Goal: Transaction & Acquisition: Purchase product/service

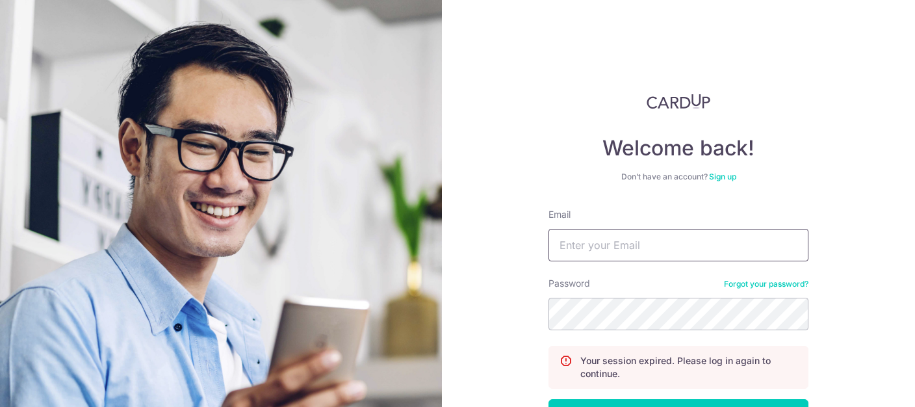
click at [652, 253] on input "Email" at bounding box center [679, 245] width 260 height 33
type input "luketeo@yahoo.com"
click at [549, 399] on button "Log in" at bounding box center [679, 415] width 260 height 33
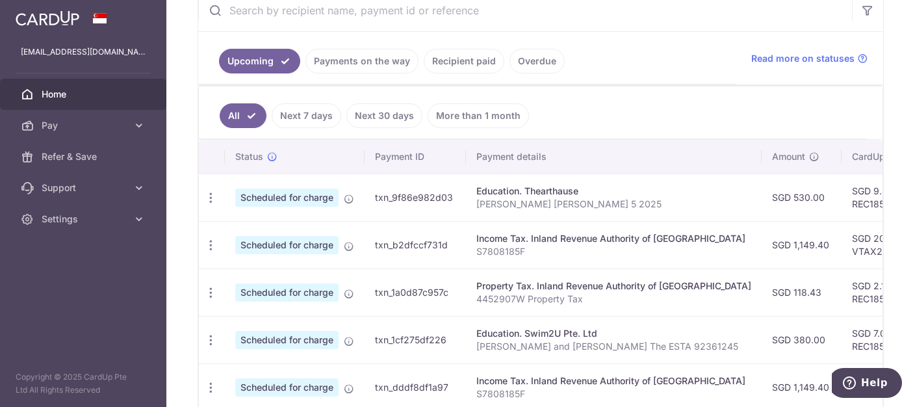
scroll to position [261, 0]
click at [669, 111] on ul "All Next 7 days Next 30 days More than 1 month" at bounding box center [533, 113] width 668 height 53
click at [669, 110] on ul "All Next 7 days Next 30 days More than 1 month" at bounding box center [533, 113] width 668 height 53
click at [690, 98] on ul "All Next 7 days Next 30 days More than 1 month" at bounding box center [533, 113] width 668 height 53
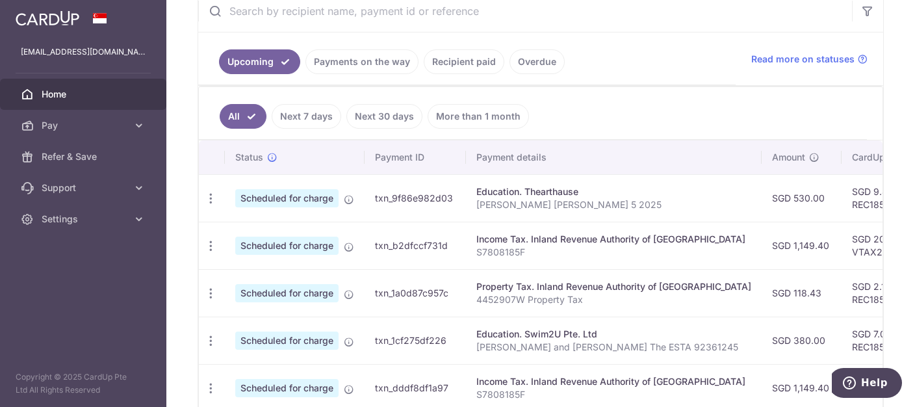
click at [636, 89] on ul "All Next 7 days Next 30 days More than 1 month" at bounding box center [533, 113] width 668 height 53
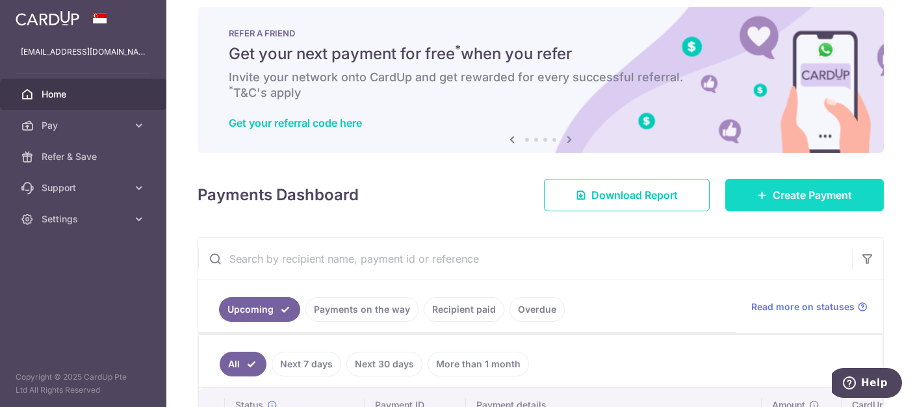
scroll to position [0, 0]
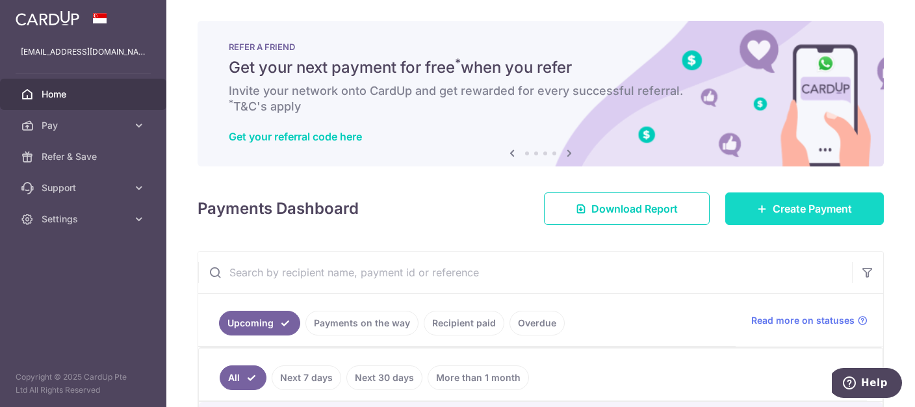
click at [824, 204] on span "Create Payment" at bounding box center [812, 209] width 79 height 16
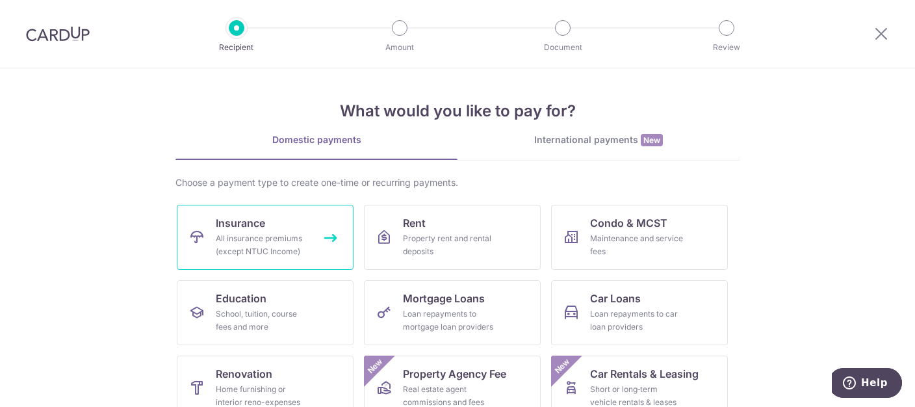
click at [287, 237] on div "All insurance premiums (except NTUC Income)" at bounding box center [263, 245] width 94 height 26
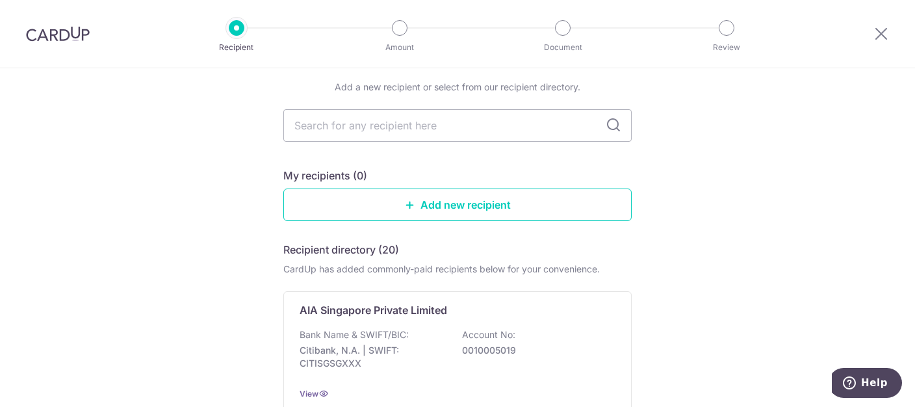
scroll to position [66, 0]
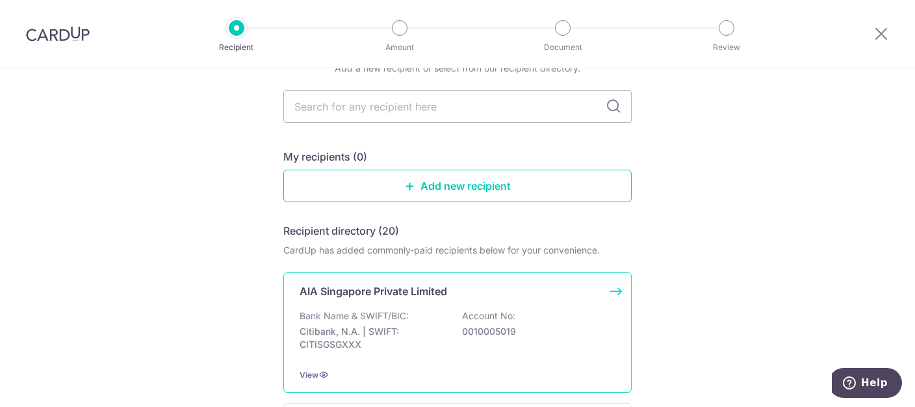
click at [333, 332] on p "Citibank, N.A. | SWIFT: CITISGSGXXX" at bounding box center [373, 338] width 146 height 26
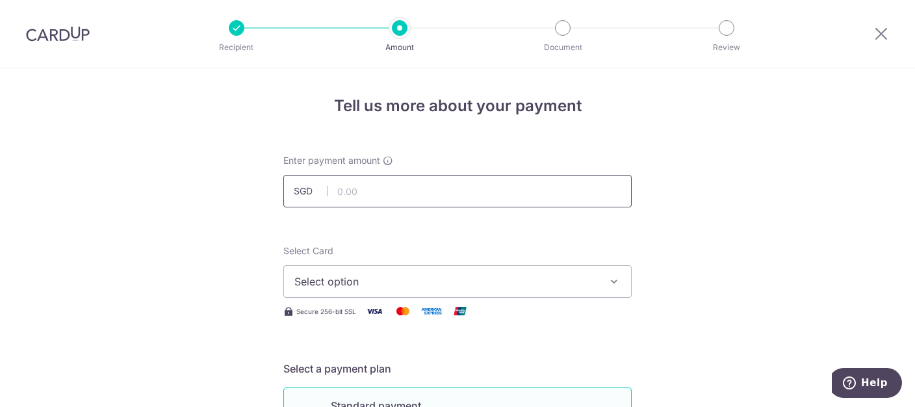
click at [492, 185] on input "text" at bounding box center [457, 191] width 349 height 33
type input "1,526.00"
click at [512, 287] on span "Select option" at bounding box center [446, 282] width 303 height 16
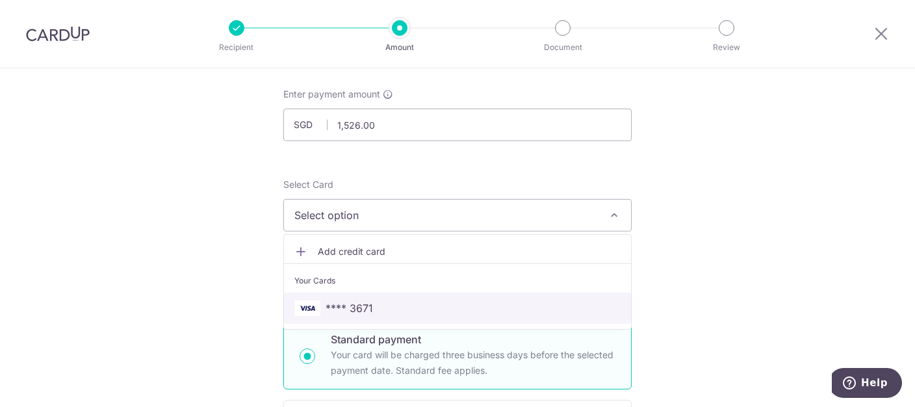
scroll to position [133, 0]
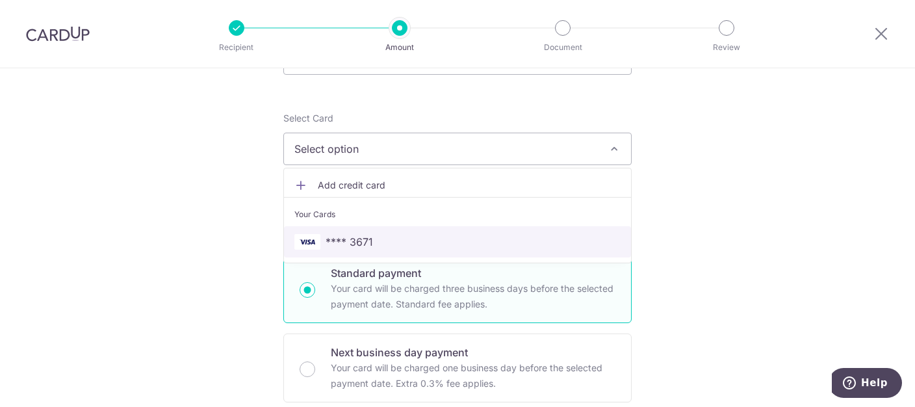
click at [400, 237] on span "**** 3671" at bounding box center [458, 242] width 326 height 16
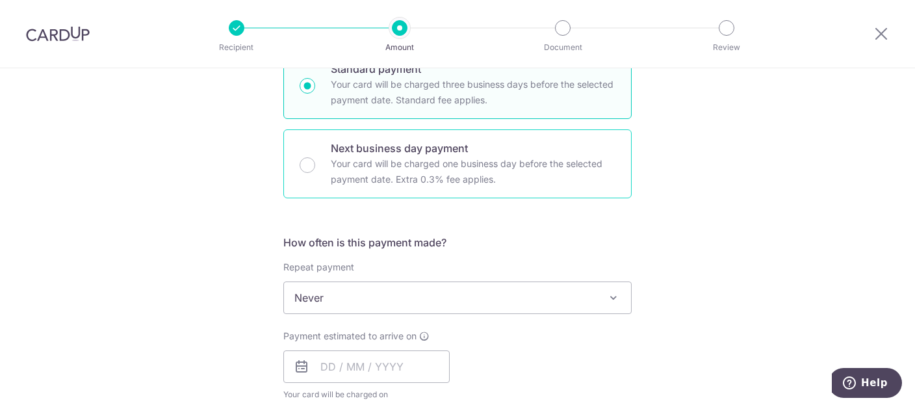
scroll to position [399, 0]
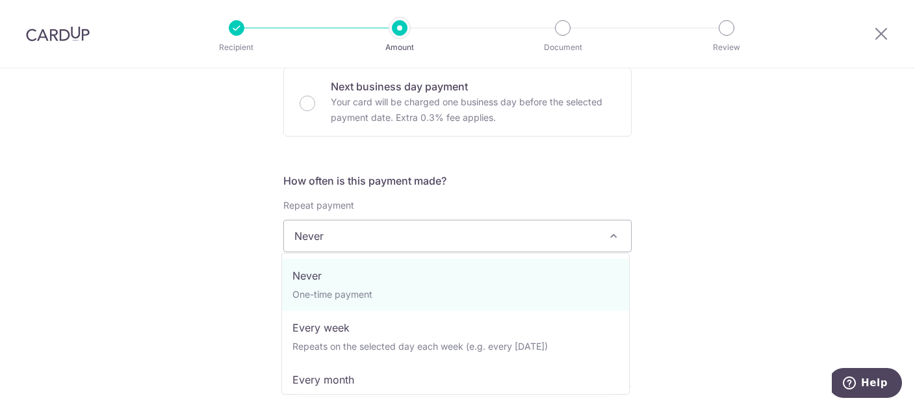
click at [462, 243] on span "Never" at bounding box center [457, 235] width 347 height 31
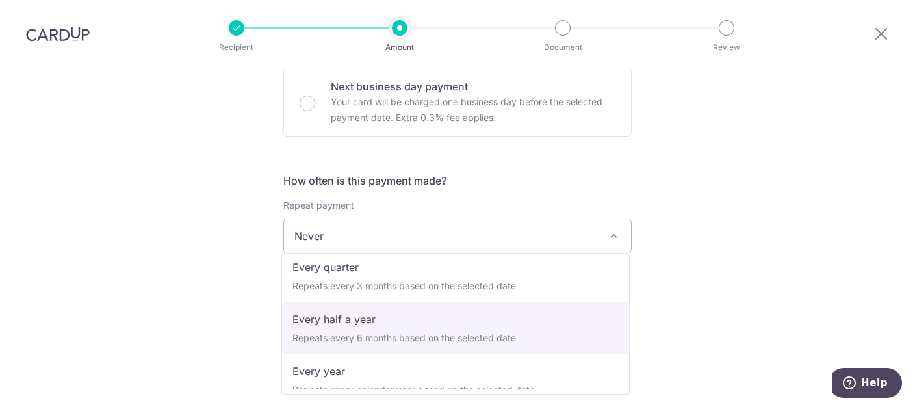
scroll to position [181, 0]
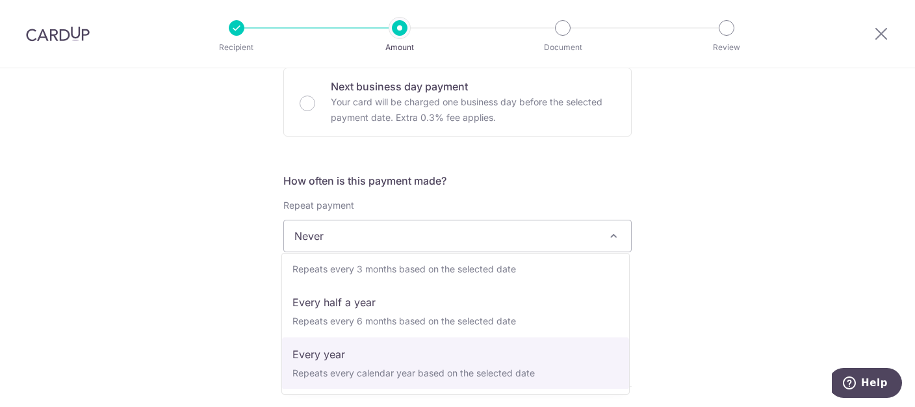
drag, startPoint x: 414, startPoint y: 349, endPoint x: 434, endPoint y: 321, distance: 34.9
select select "6"
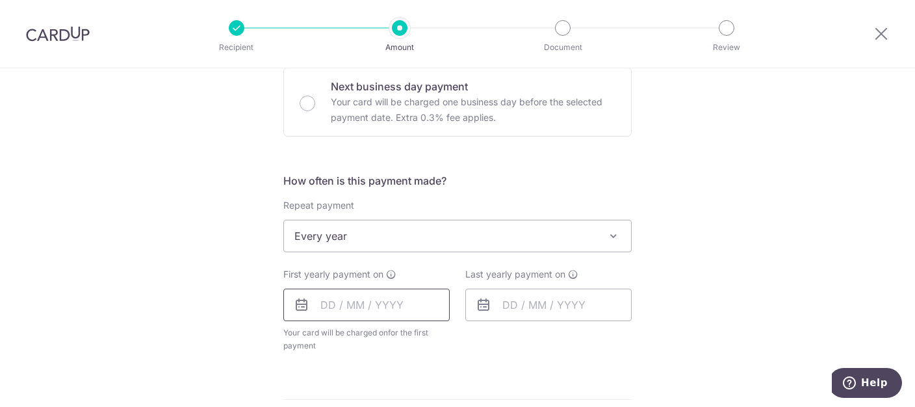
click at [399, 312] on input "text" at bounding box center [366, 305] width 166 height 33
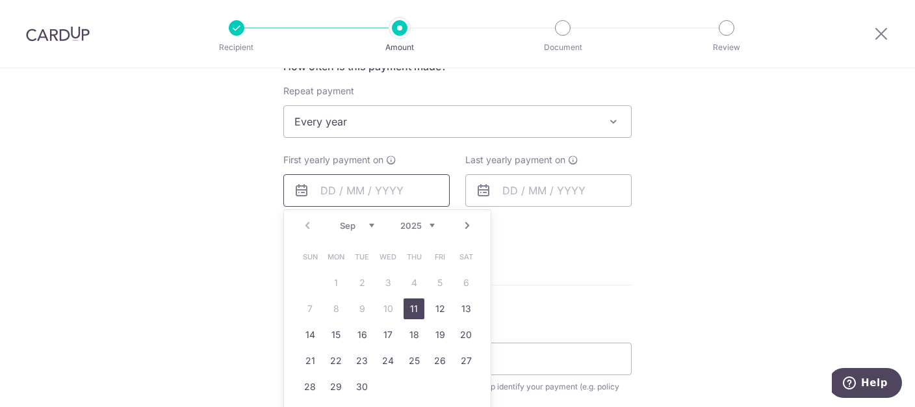
scroll to position [532, 0]
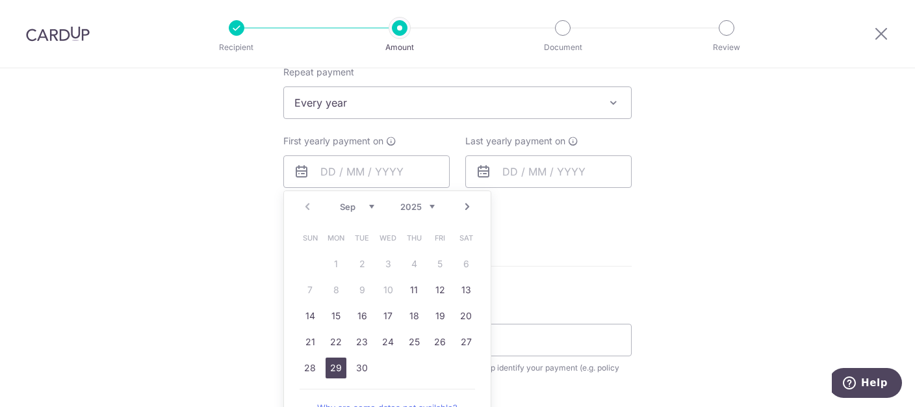
click at [337, 364] on link "29" at bounding box center [336, 368] width 21 height 21
type input "29/09/2025"
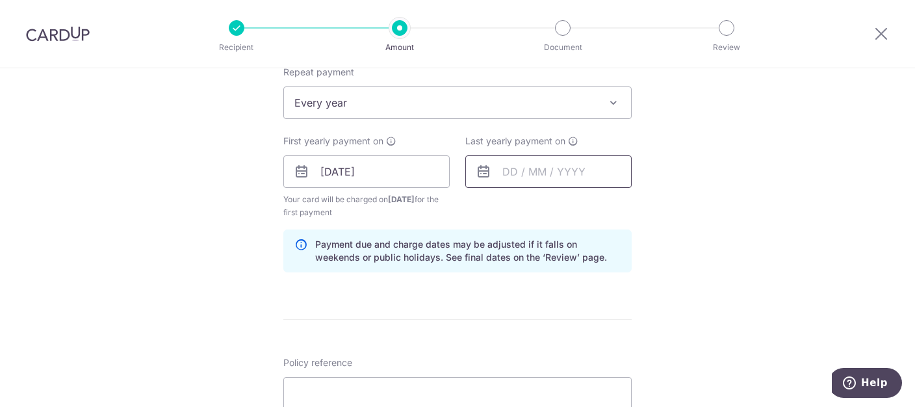
click at [580, 174] on input "text" at bounding box center [549, 171] width 166 height 33
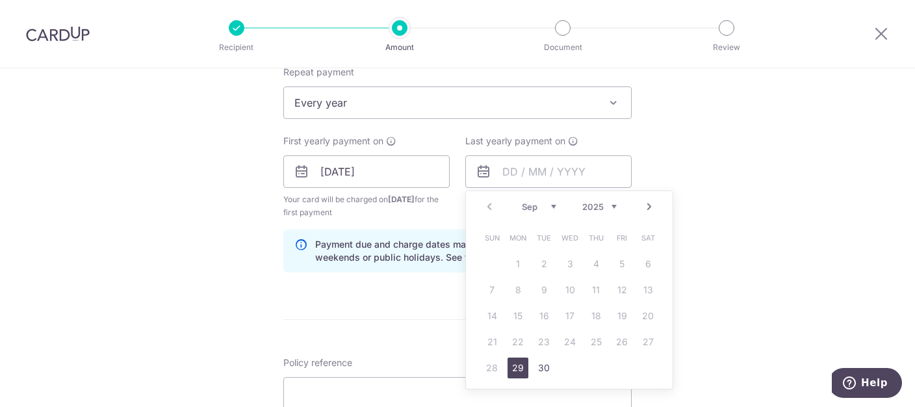
click at [652, 204] on link "Next" at bounding box center [650, 207] width 16 height 16
click at [572, 363] on link "29" at bounding box center [570, 368] width 21 height 21
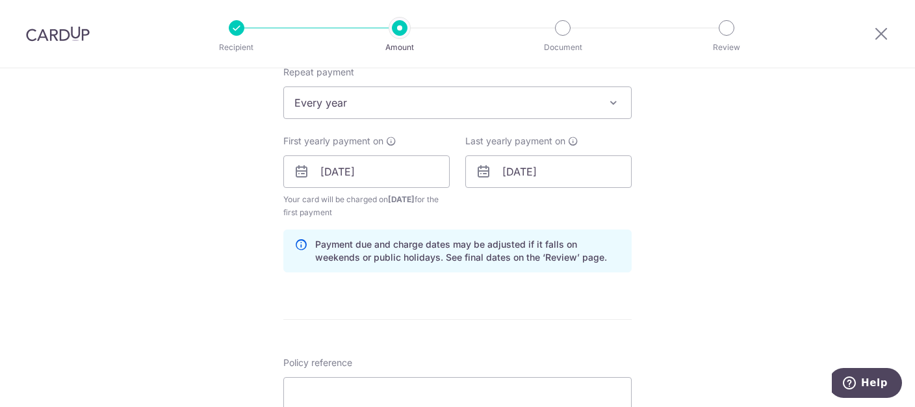
click at [767, 200] on div "Tell us more about your payment Enter payment amount SGD 1,526.00 1526.00 Selec…" at bounding box center [457, 157] width 915 height 1243
click at [573, 178] on input "29/10/2025" at bounding box center [549, 171] width 166 height 33
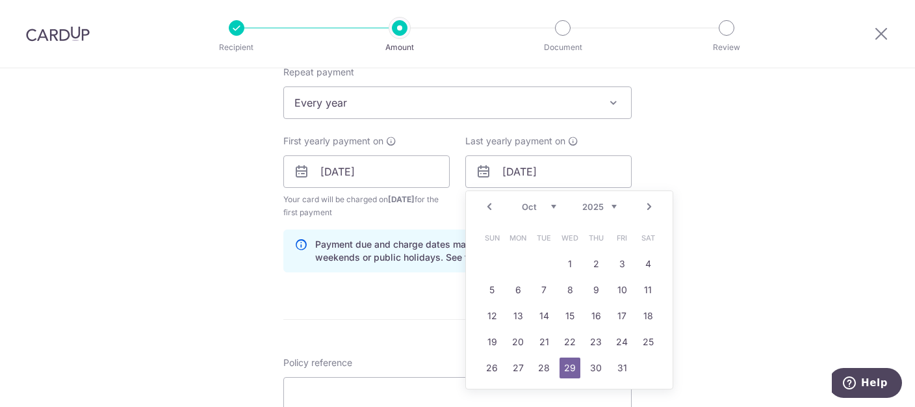
click at [650, 200] on link "Next" at bounding box center [650, 207] width 16 height 16
click at [583, 202] on select "2025 2026 2027 2028 2029 2030 2031 2032 2033 2034 2035" at bounding box center [600, 207] width 34 height 10
click at [486, 204] on link "Prev" at bounding box center [490, 207] width 16 height 16
click at [614, 365] on link "30" at bounding box center [622, 368] width 21 height 21
type input "30/10/2026"
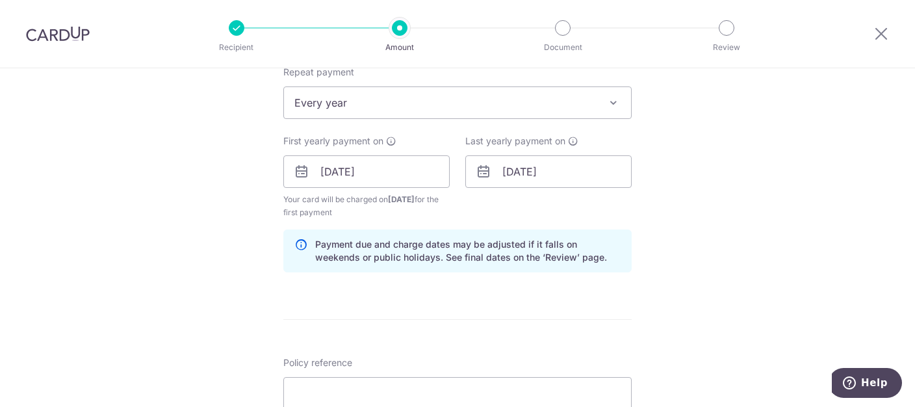
click at [727, 159] on div "Tell us more about your payment Enter payment amount SGD 1,526.00 1526.00 Selec…" at bounding box center [457, 157] width 915 height 1243
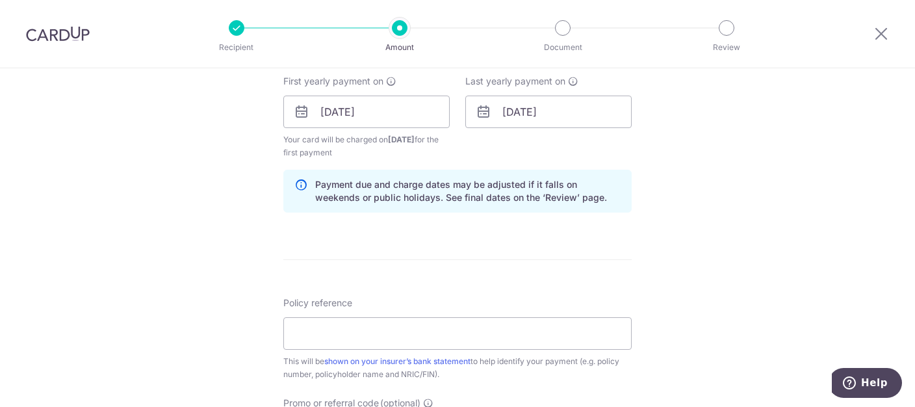
scroll to position [665, 0]
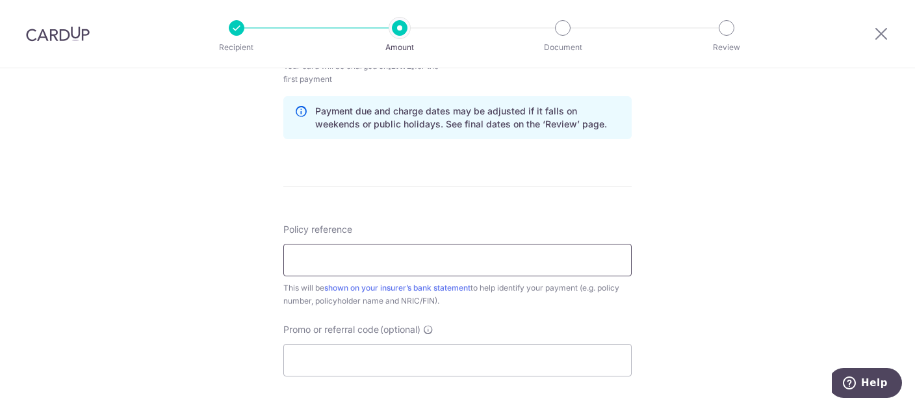
click at [508, 258] on input "Policy reference" at bounding box center [457, 260] width 349 height 33
type input "L540947924 Patsy Tan"
click at [436, 358] on input "Promo or referral code (optional)" at bounding box center [457, 360] width 349 height 33
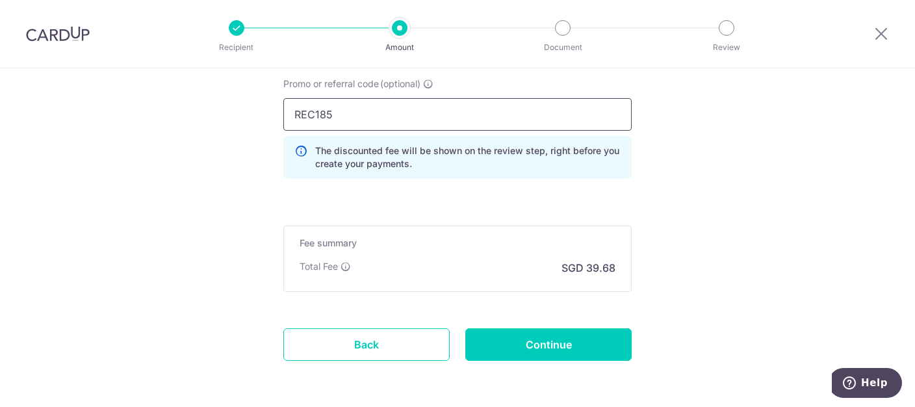
scroll to position [931, 0]
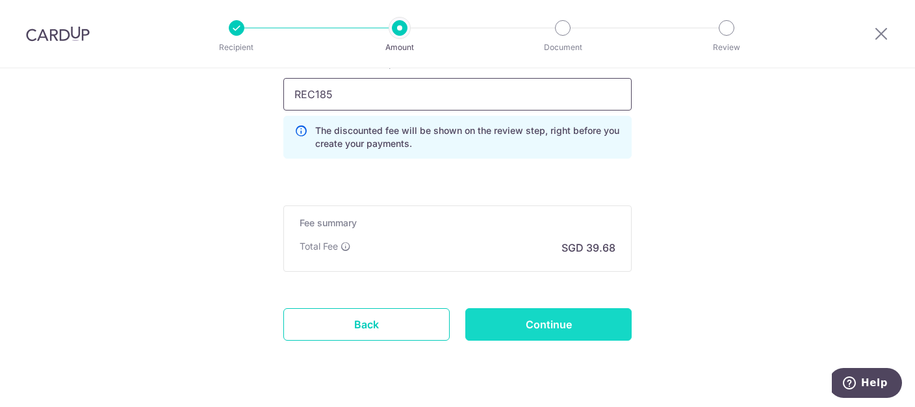
type input "REC185"
click at [589, 314] on input "Continue" at bounding box center [549, 324] width 166 height 33
type input "Create Schedule"
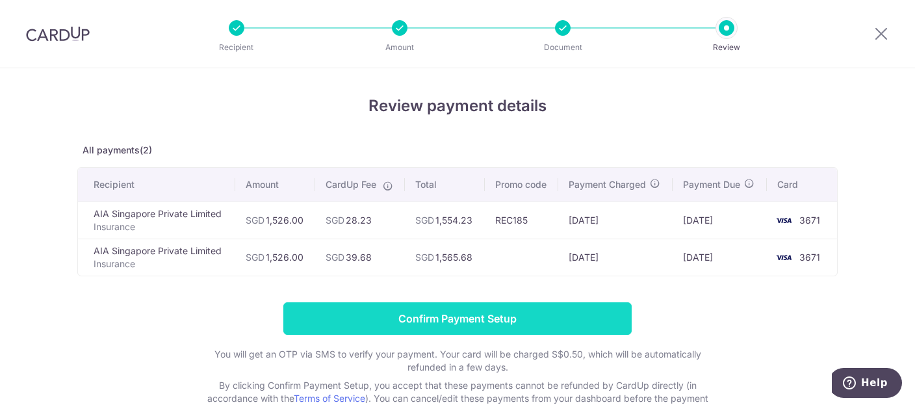
click at [468, 310] on input "Confirm Payment Setup" at bounding box center [457, 318] width 349 height 33
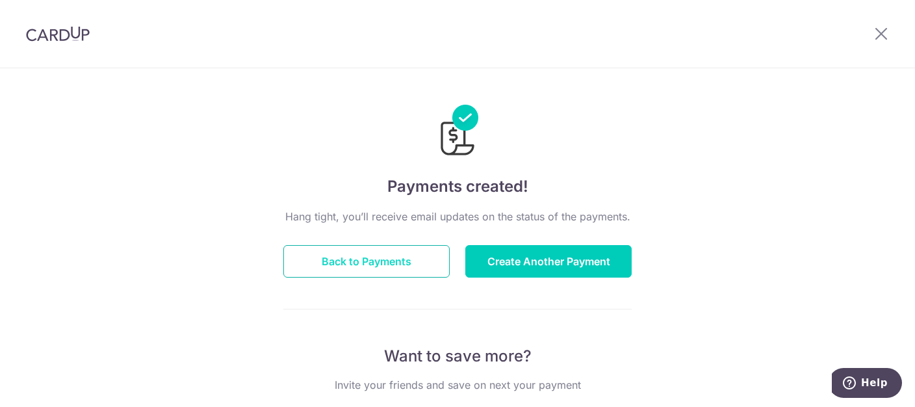
click at [412, 259] on button "Back to Payments" at bounding box center [366, 261] width 166 height 33
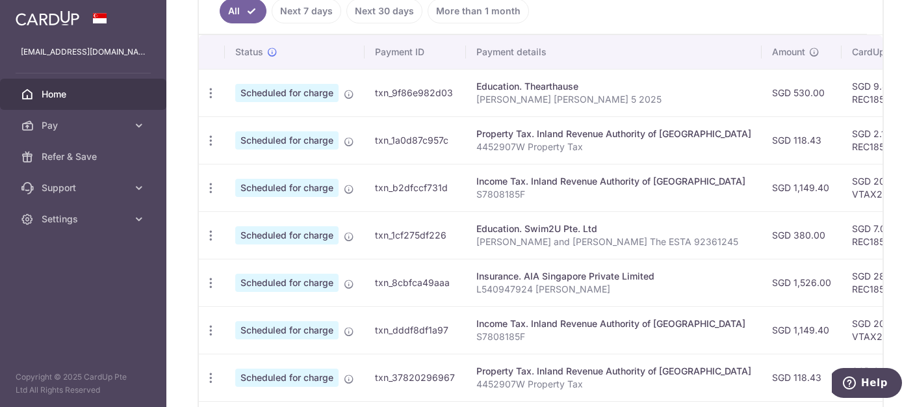
scroll to position [399, 0]
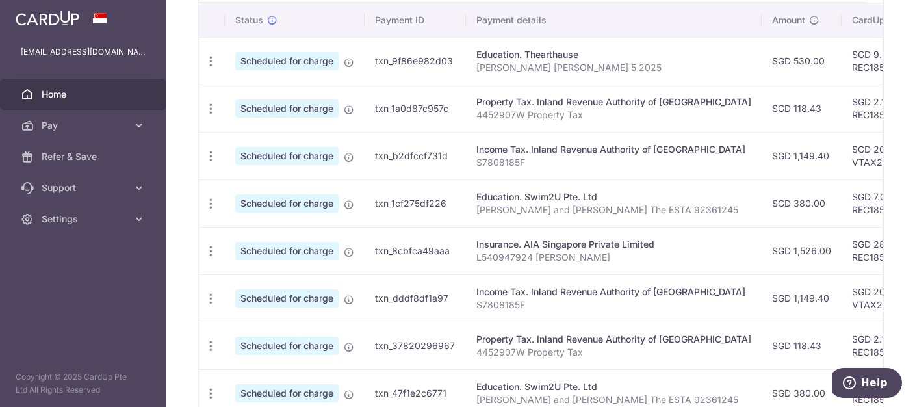
click at [311, 246] on span "Scheduled for charge" at bounding box center [286, 251] width 103 height 18
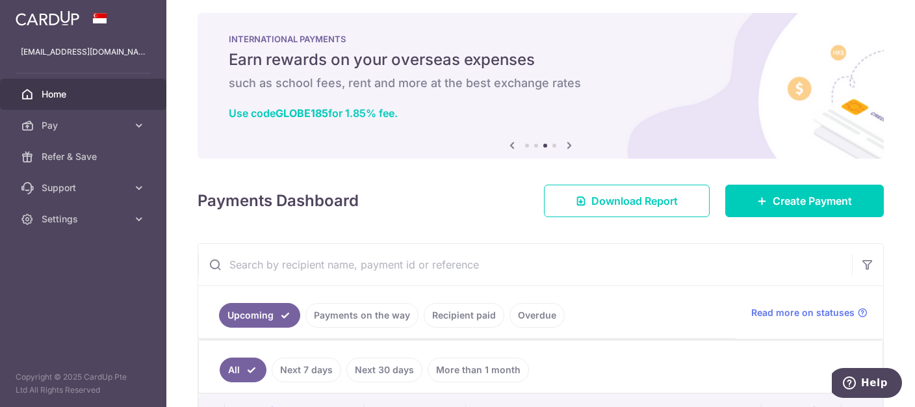
scroll to position [0, 0]
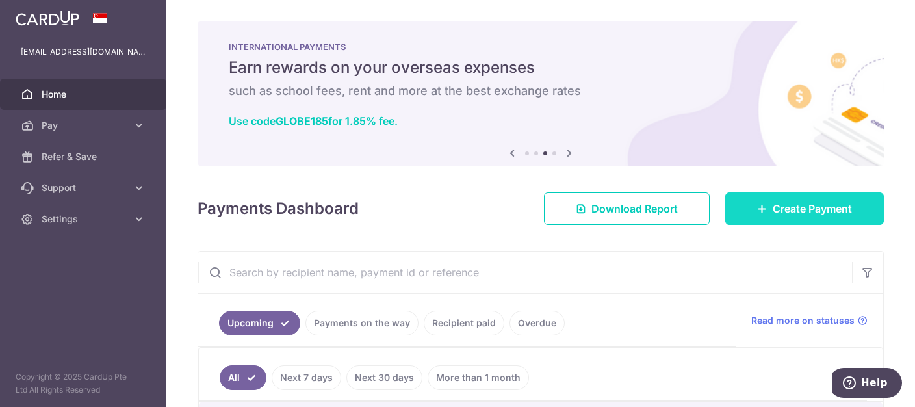
click at [792, 207] on span "Create Payment" at bounding box center [812, 209] width 79 height 16
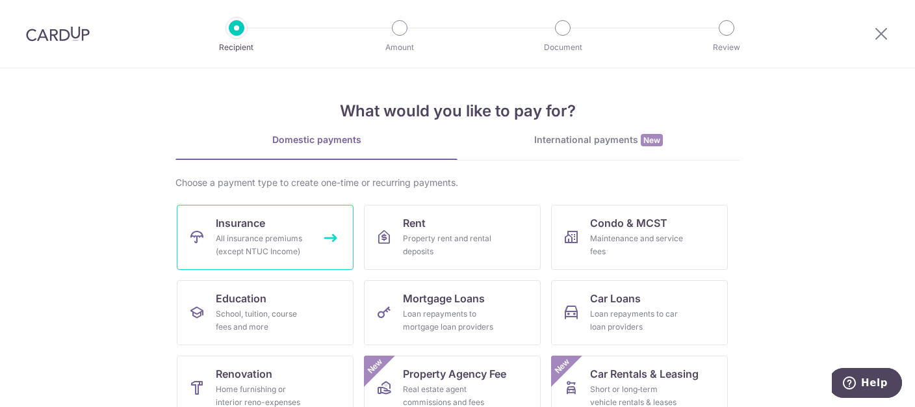
click at [276, 236] on div "All insurance premiums (except NTUC Income)" at bounding box center [263, 245] width 94 height 26
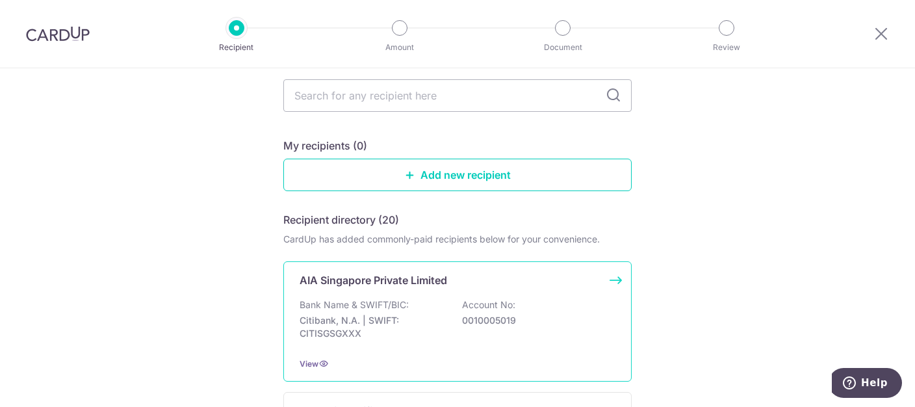
scroll to position [133, 0]
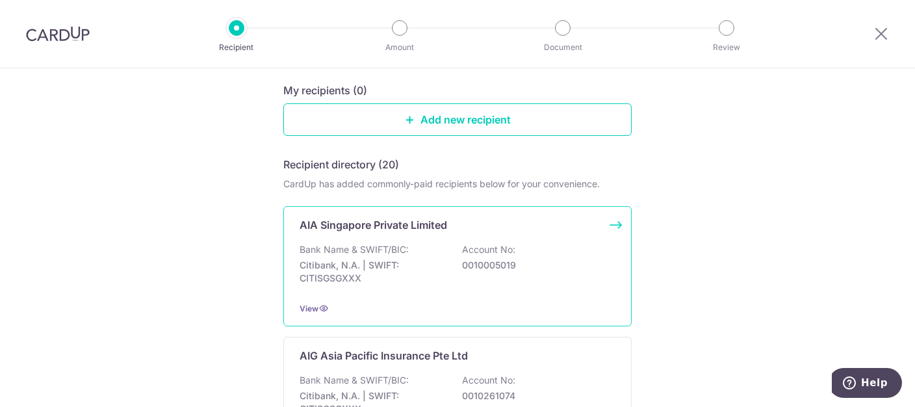
click at [412, 260] on p "Citibank, N.A. | SWIFT: CITISGSGXXX" at bounding box center [373, 272] width 146 height 26
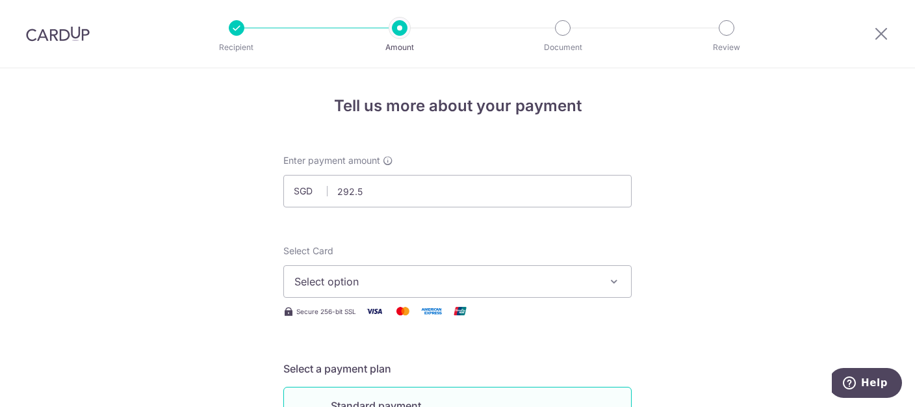
type input "292.50"
click at [434, 284] on span "Select option" at bounding box center [446, 282] width 303 height 16
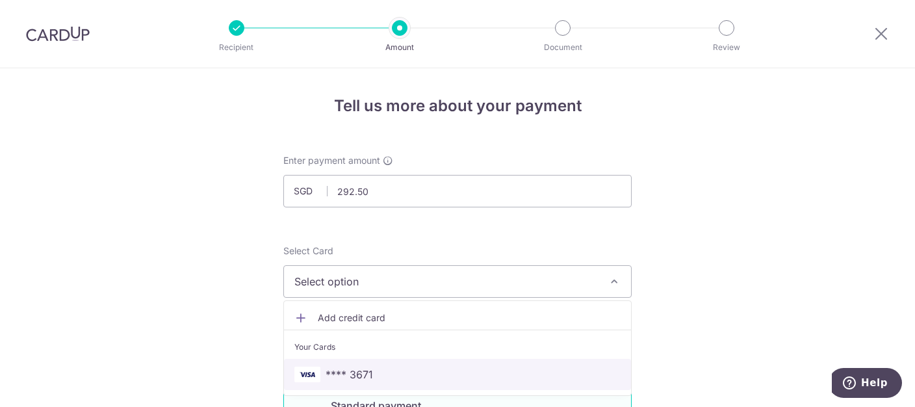
click at [356, 367] on span "**** 3671" at bounding box center [349, 375] width 47 height 16
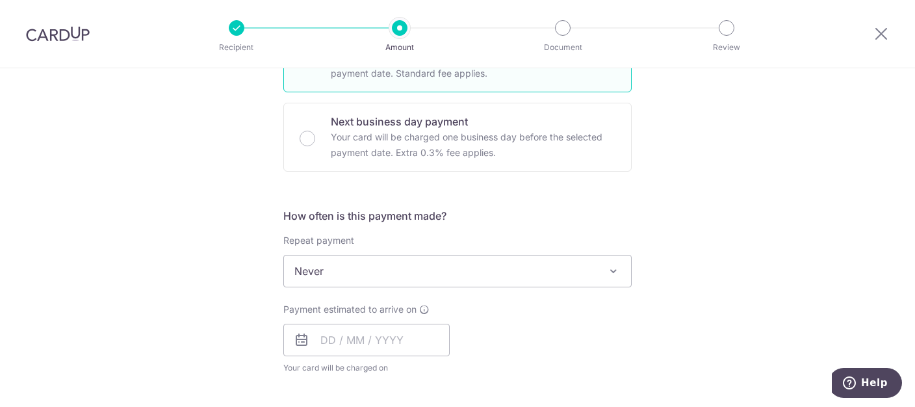
scroll to position [399, 0]
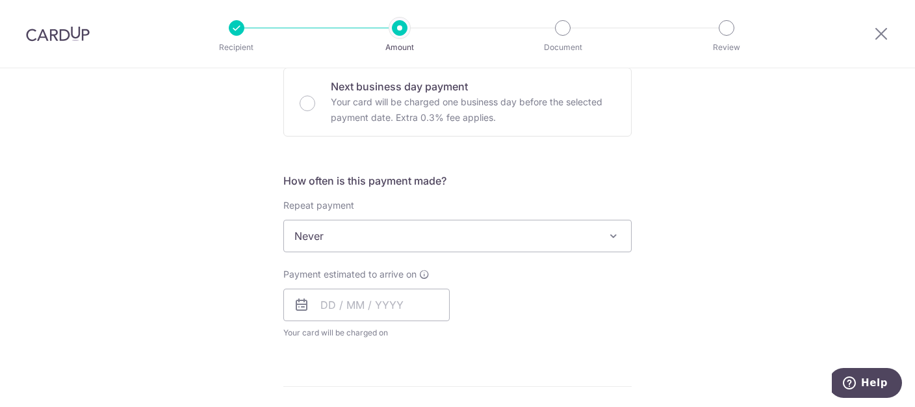
click at [378, 231] on span "Never" at bounding box center [457, 235] width 347 height 31
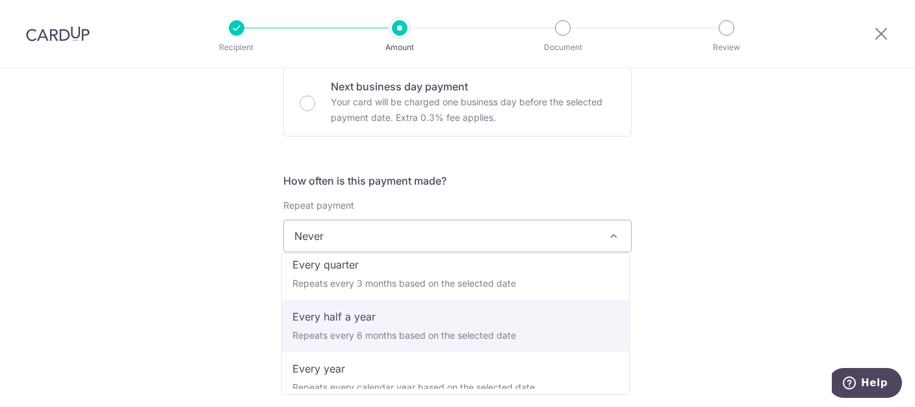
scroll to position [181, 0]
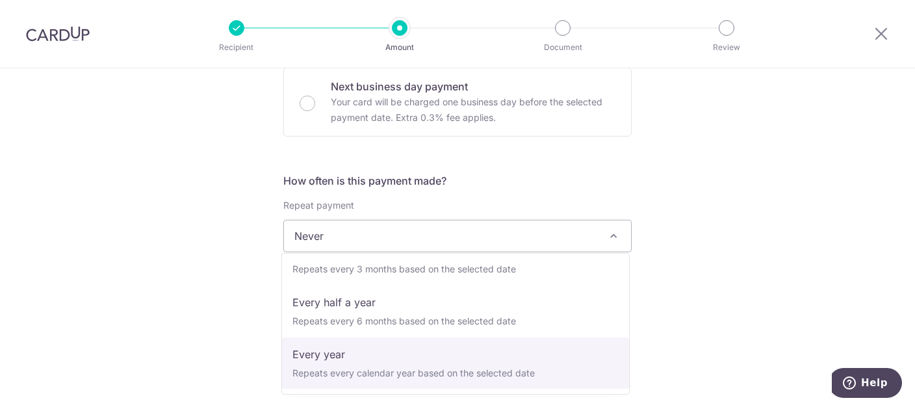
select select "6"
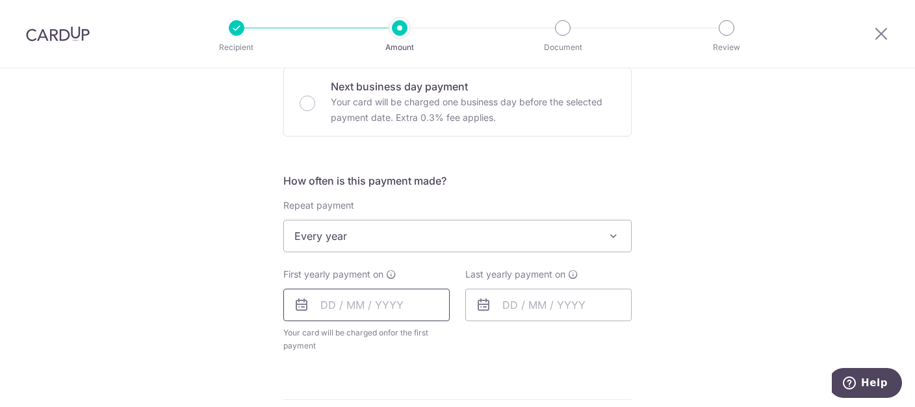
click at [388, 304] on input "text" at bounding box center [366, 305] width 166 height 33
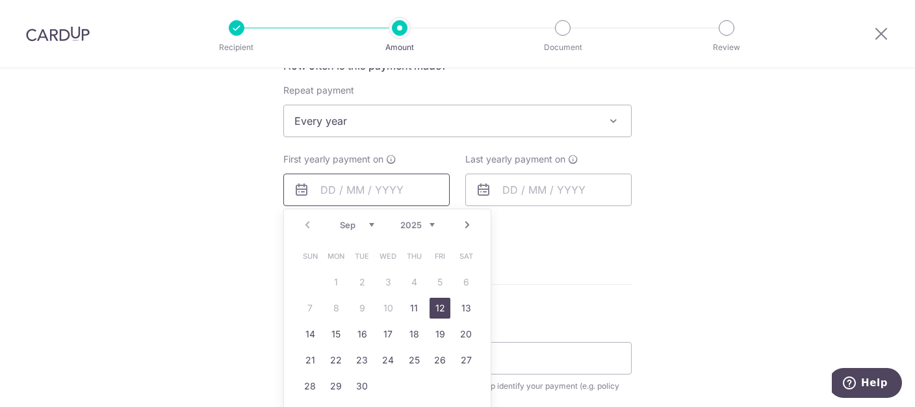
scroll to position [532, 0]
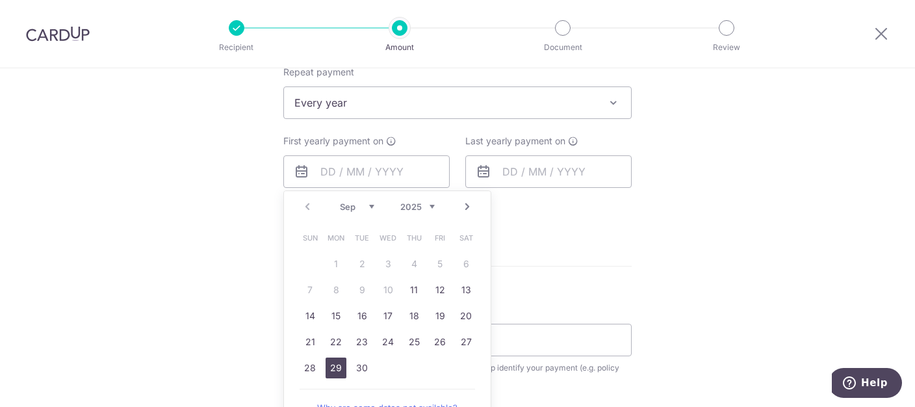
click at [336, 369] on link "29" at bounding box center [336, 368] width 21 height 21
type input "29/09/2025"
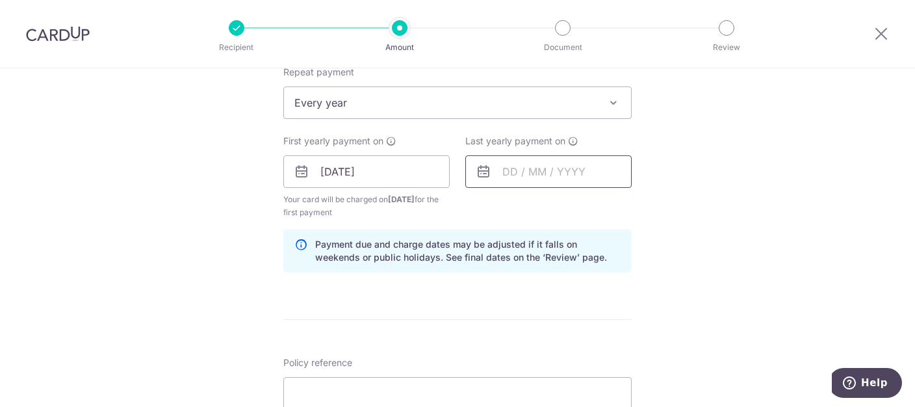
click at [578, 172] on input "text" at bounding box center [549, 171] width 166 height 33
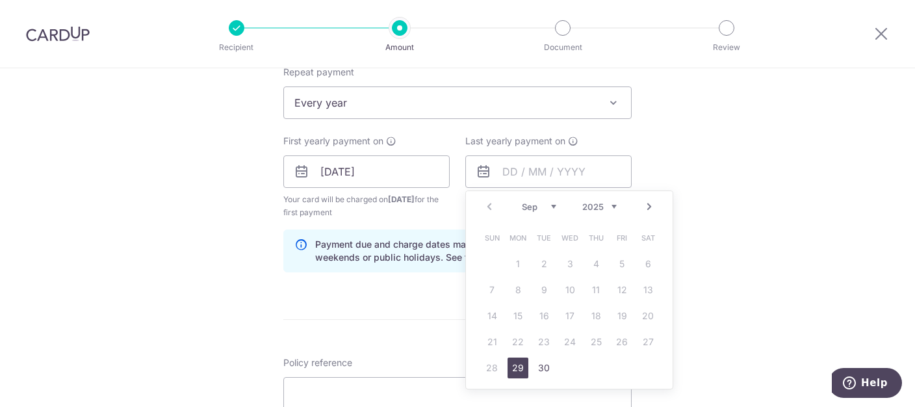
click at [653, 205] on link "Next" at bounding box center [650, 207] width 16 height 16
click at [490, 204] on link "Prev" at bounding box center [490, 207] width 16 height 16
click at [583, 202] on select "2025 2026 2027 2028 2029 2030 2031 2032 2033 2034 2035" at bounding box center [600, 207] width 34 height 10
click at [542, 365] on link "29" at bounding box center [544, 368] width 21 height 21
type input "29/09/2026"
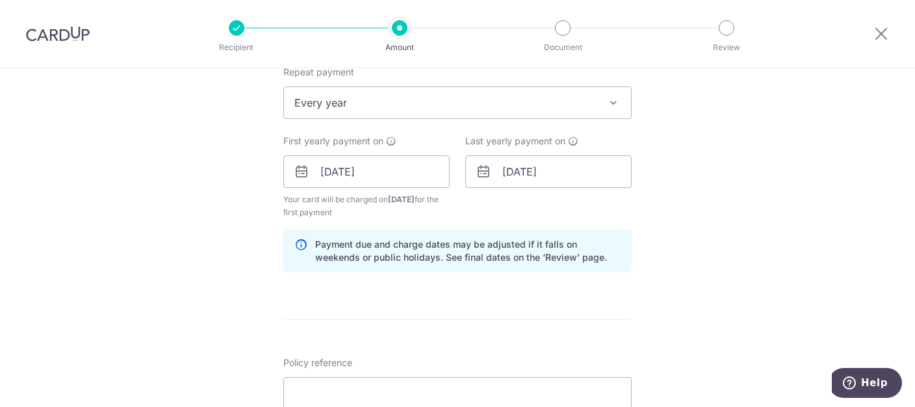
click at [716, 216] on div "Tell us more about your payment Enter payment amount SGD 292.50 292.50 Select C…" at bounding box center [457, 157] width 915 height 1243
click at [716, 215] on div "Tell us more about your payment Enter payment amount SGD 292.50 292.50 Select C…" at bounding box center [457, 157] width 915 height 1243
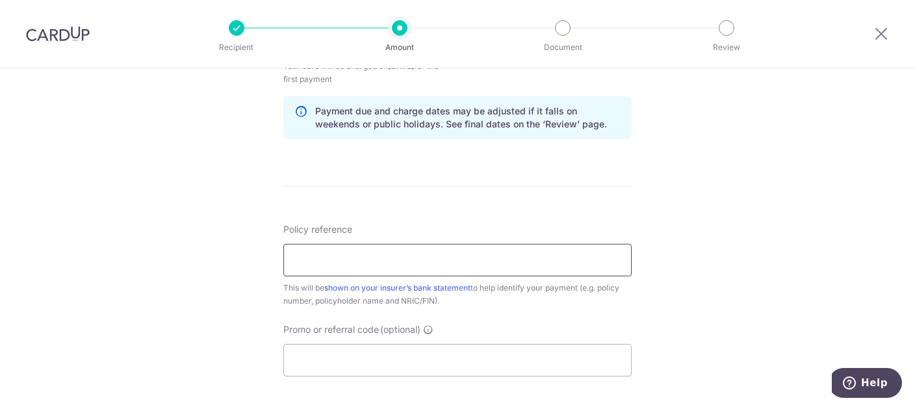
click at [415, 266] on input "Policy reference" at bounding box center [457, 260] width 349 height 33
drag, startPoint x: 326, startPoint y: 259, endPoint x: 575, endPoint y: 226, distance: 250.6
click at [326, 259] on input "L539856288 Patsy Tan" at bounding box center [457, 260] width 349 height 33
type input "L539856288 Patsy Tan"
click at [523, 360] on input "Promo or referral code (optional)" at bounding box center [457, 360] width 349 height 33
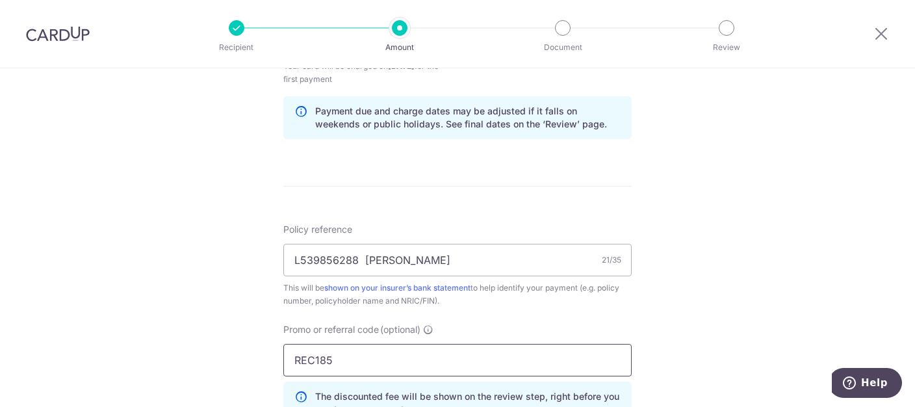
type input "REC185"
click at [779, 187] on div "Tell us more about your payment Enter payment amount SGD 292.50 292.50 Select C…" at bounding box center [457, 53] width 915 height 1301
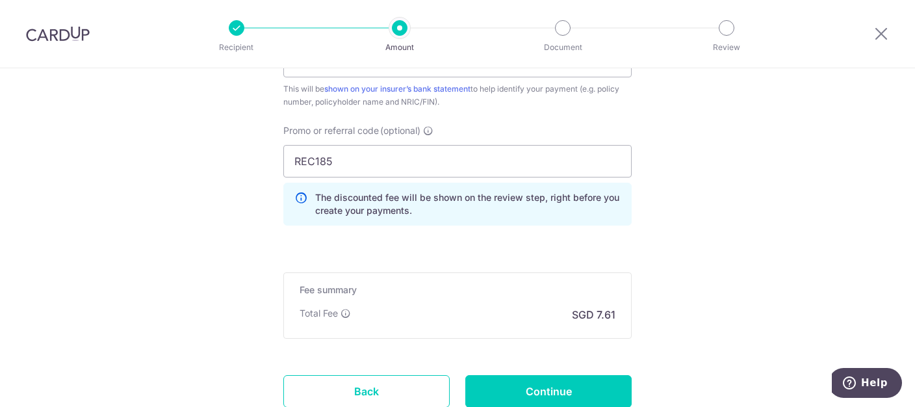
scroll to position [958, 0]
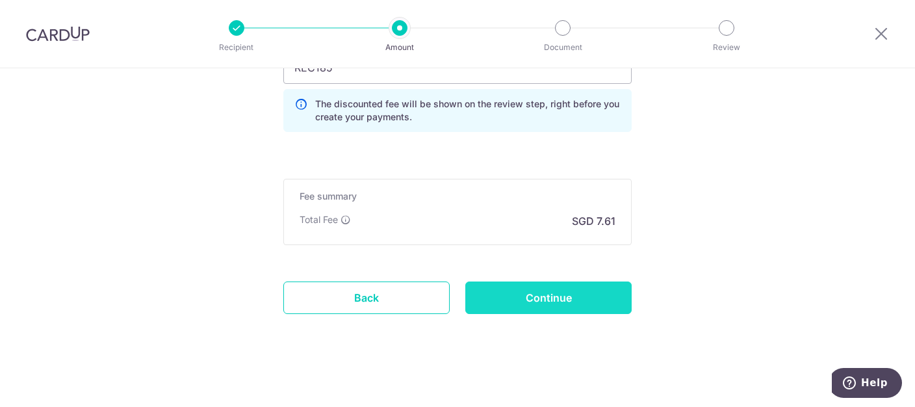
click at [553, 283] on input "Continue" at bounding box center [549, 298] width 166 height 33
type input "Create Schedule"
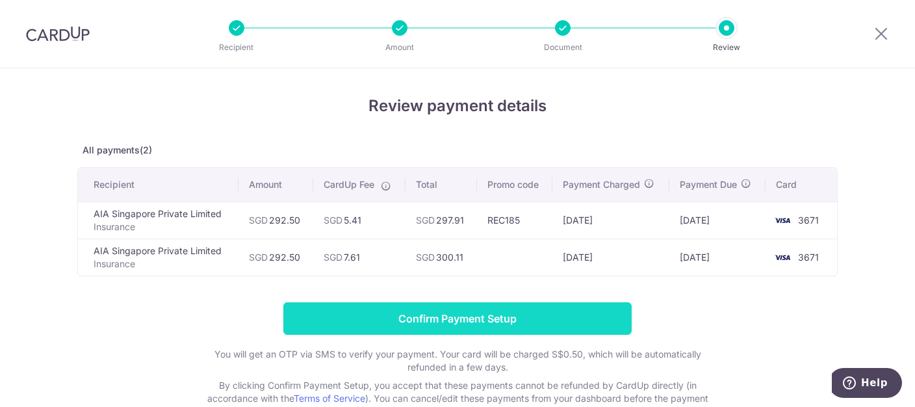
click at [504, 318] on input "Confirm Payment Setup" at bounding box center [457, 318] width 349 height 33
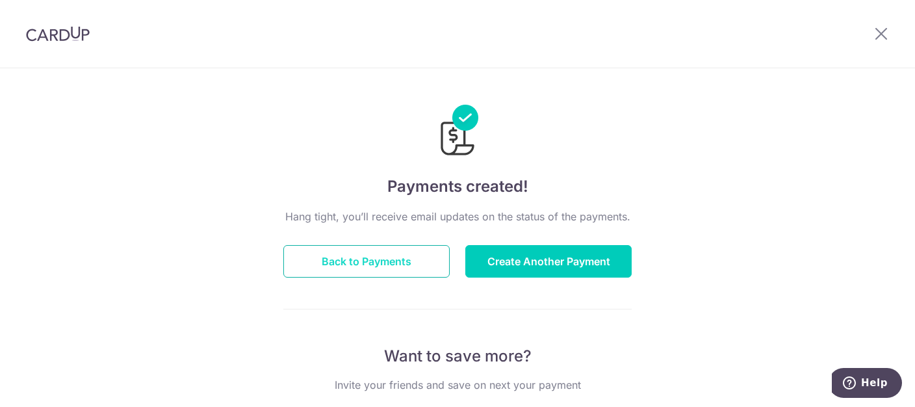
click at [351, 266] on button "Back to Payments" at bounding box center [366, 261] width 166 height 33
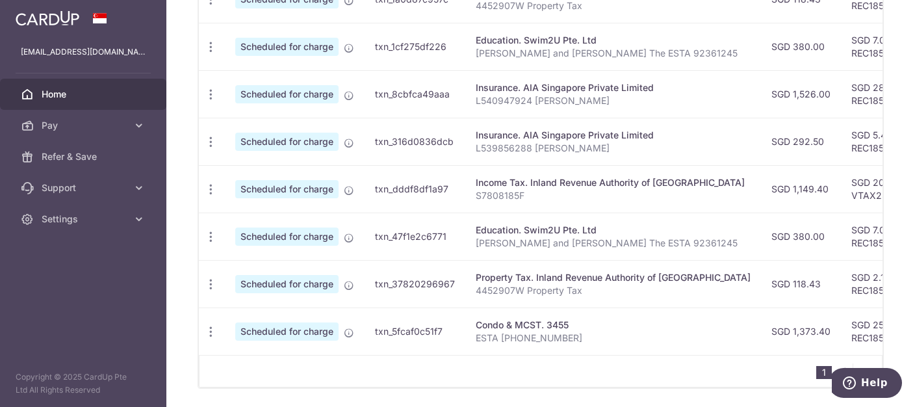
scroll to position [594, 0]
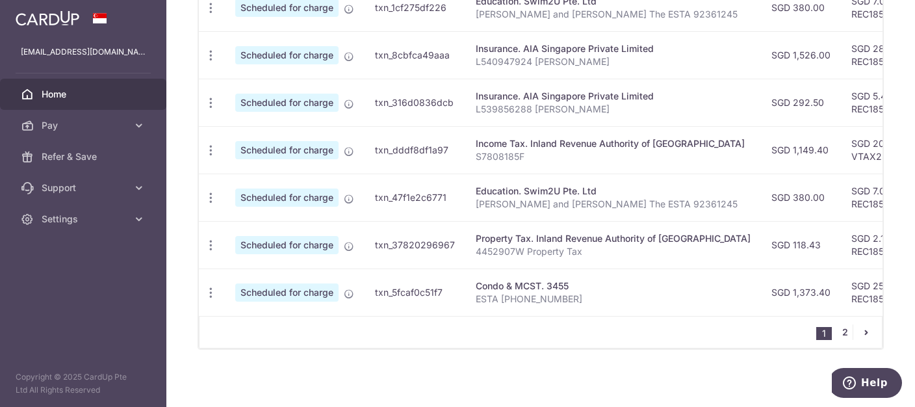
click at [841, 331] on link "2" at bounding box center [845, 332] width 16 height 16
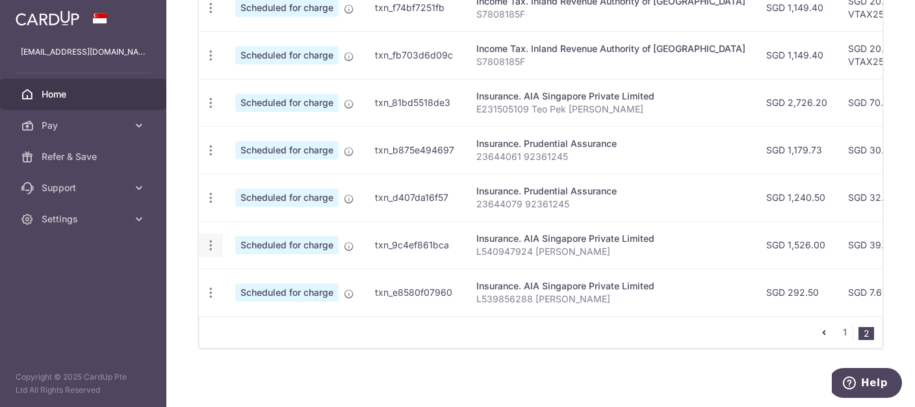
click at [211, 240] on icon "button" at bounding box center [211, 246] width 14 height 14
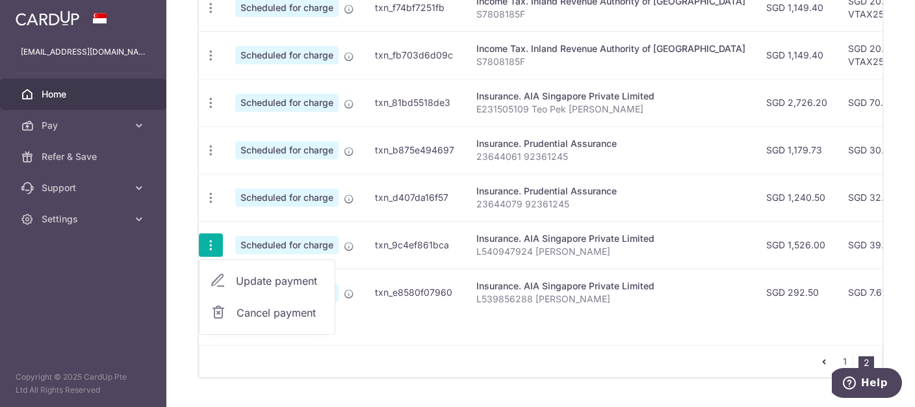
click at [251, 276] on span "Update payment" at bounding box center [280, 281] width 88 height 16
radio input "true"
type input "1,526.00"
type input "29/09/2026"
type input "L540947924 [PERSON_NAME]"
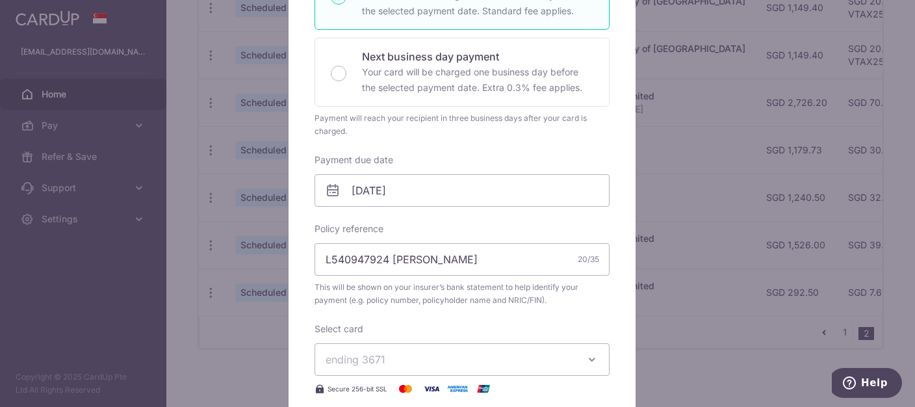
scroll to position [199, 0]
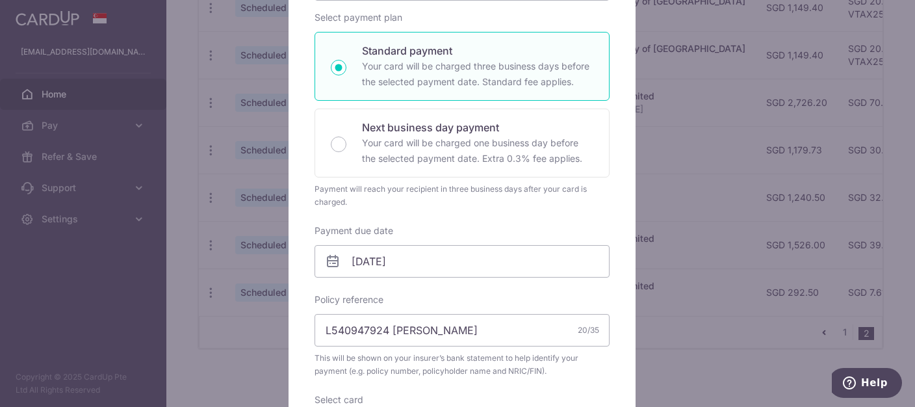
click at [707, 337] on div "Edit payment By clicking apply, you will make changes to all payments to AIA Si…" at bounding box center [457, 203] width 915 height 407
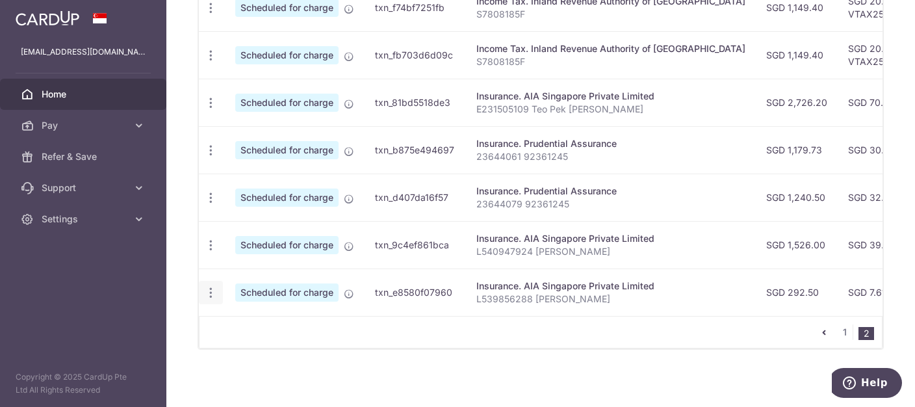
click at [209, 286] on icon "button" at bounding box center [211, 293] width 14 height 14
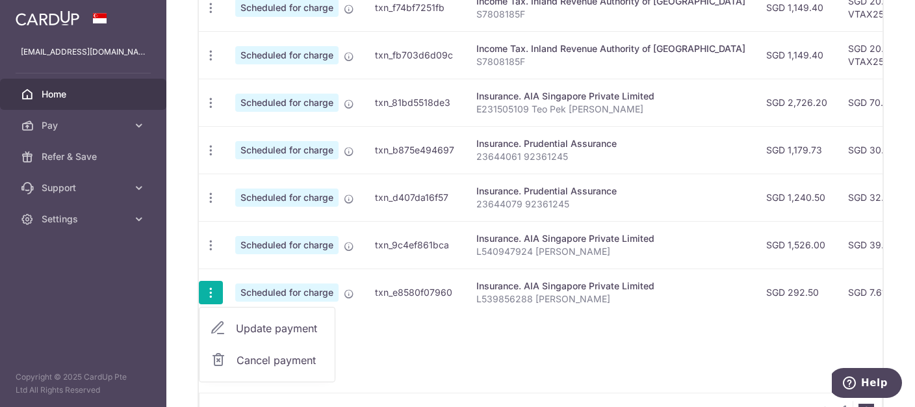
drag, startPoint x: 256, startPoint y: 320, endPoint x: 301, endPoint y: 314, distance: 45.2
click at [256, 321] on span "Update payment" at bounding box center [280, 329] width 88 height 16
type input "292.50"
radio input "true"
type input "L539856288 [PERSON_NAME]"
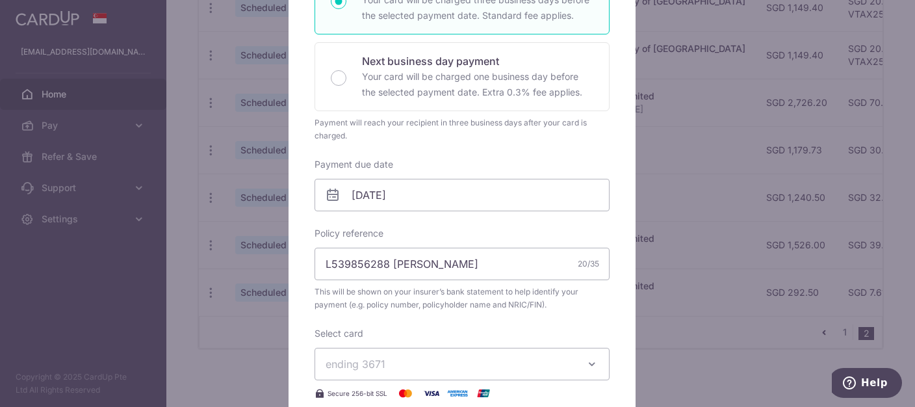
scroll to position [266, 0]
click at [679, 350] on div "Edit payment By clicking apply, you will make changes to all payments to AIA Si…" at bounding box center [457, 203] width 915 height 407
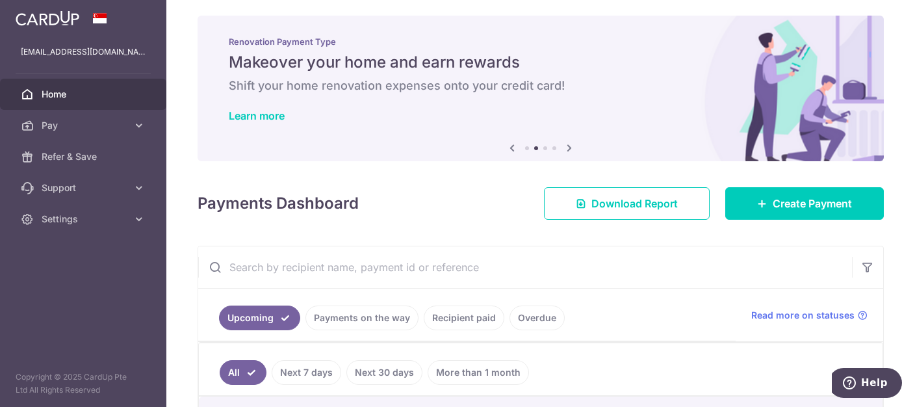
scroll to position [0, 0]
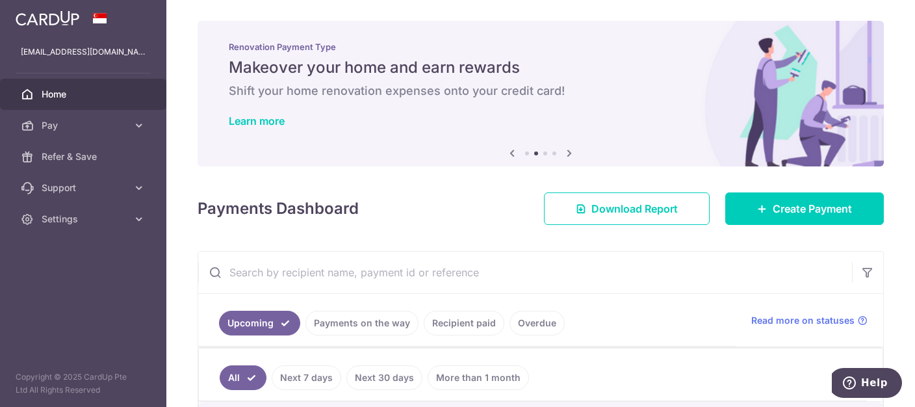
click at [61, 87] on link "Home" at bounding box center [83, 94] width 166 height 31
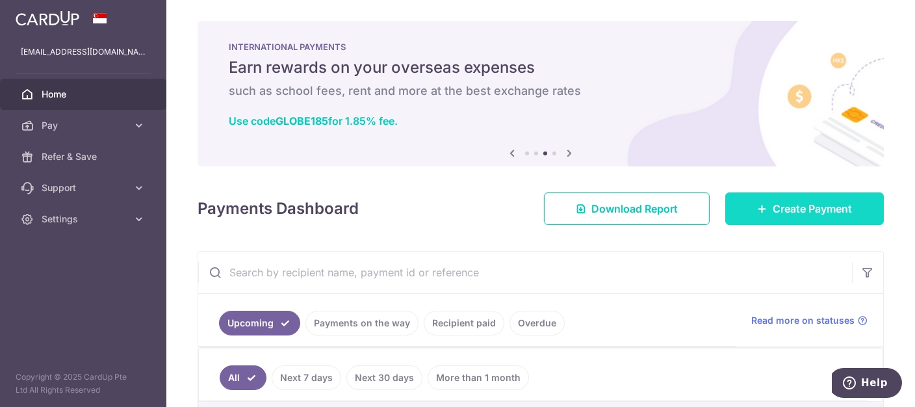
click at [806, 207] on span "Create Payment" at bounding box center [812, 209] width 79 height 16
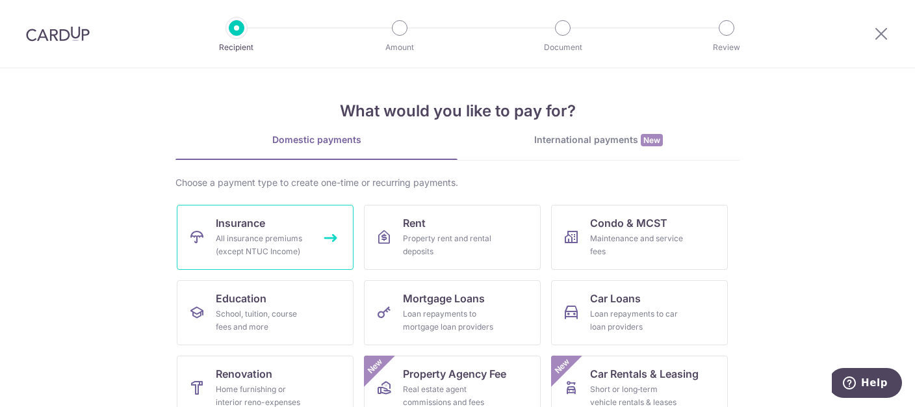
click at [287, 232] on div "All insurance premiums (except NTUC Income)" at bounding box center [263, 245] width 94 height 26
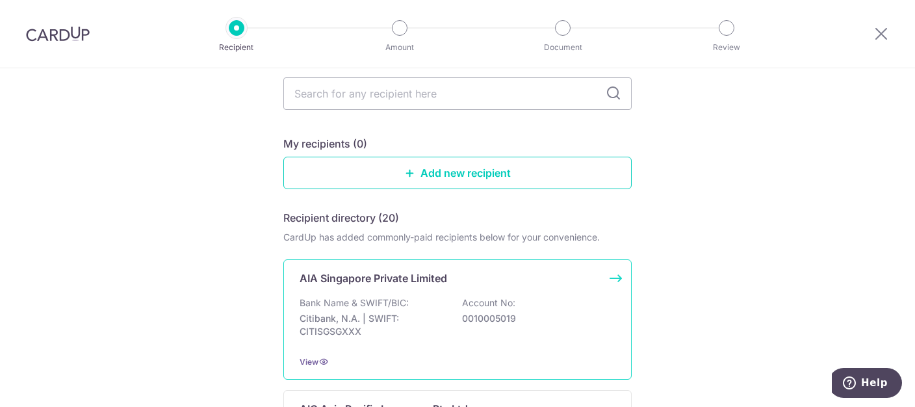
scroll to position [133, 0]
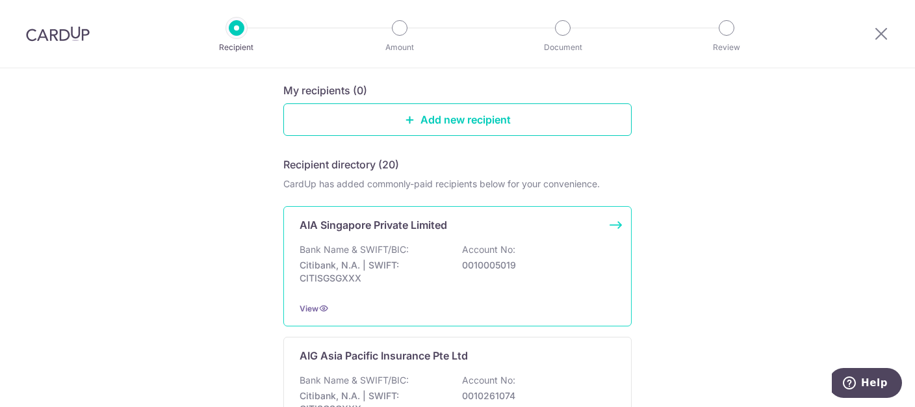
click at [378, 256] on div "Bank Name & SWIFT/BIC: Citibank, N.A. | SWIFT: CITISGSGXXX Account No: 00100050…" at bounding box center [458, 267] width 316 height 48
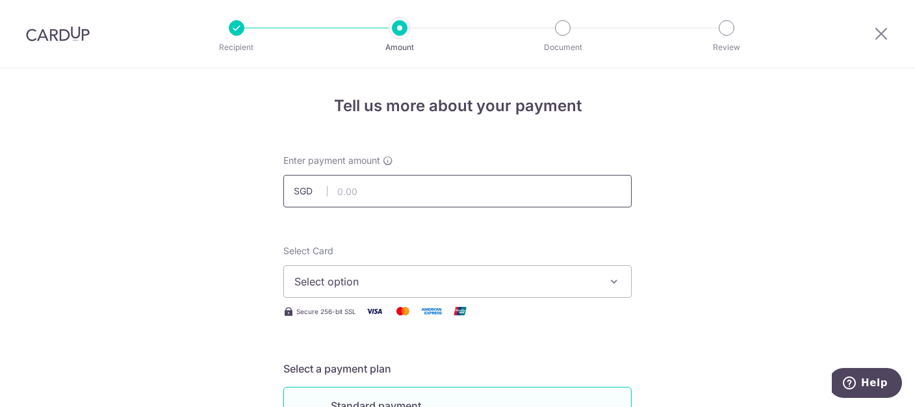
click at [445, 196] on input "text" at bounding box center [457, 191] width 349 height 33
type input "913.75"
click at [394, 278] on span "Select option" at bounding box center [446, 282] width 303 height 16
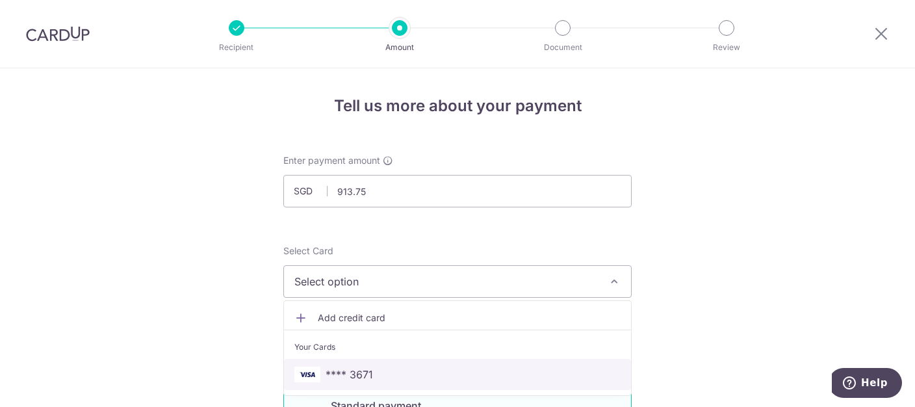
click at [373, 374] on span "**** 3671" at bounding box center [458, 375] width 326 height 16
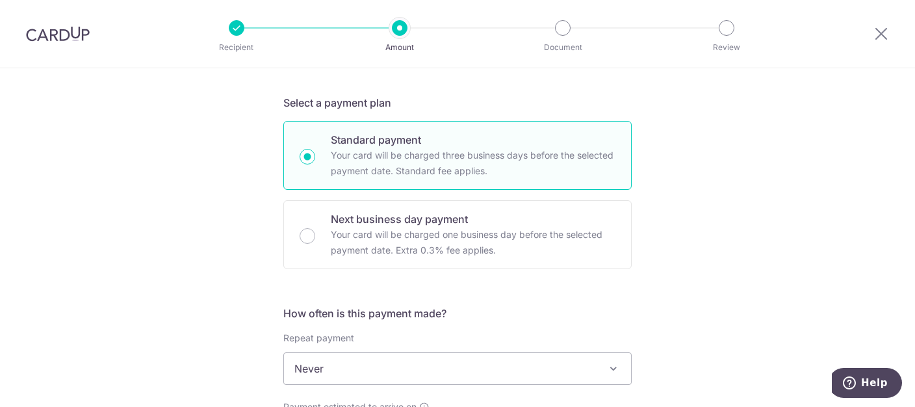
scroll to position [399, 0]
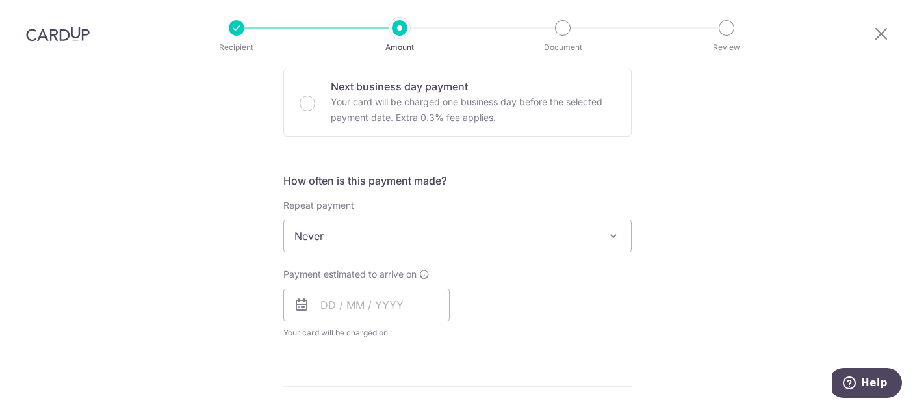
click at [400, 226] on span "Never" at bounding box center [457, 235] width 347 height 31
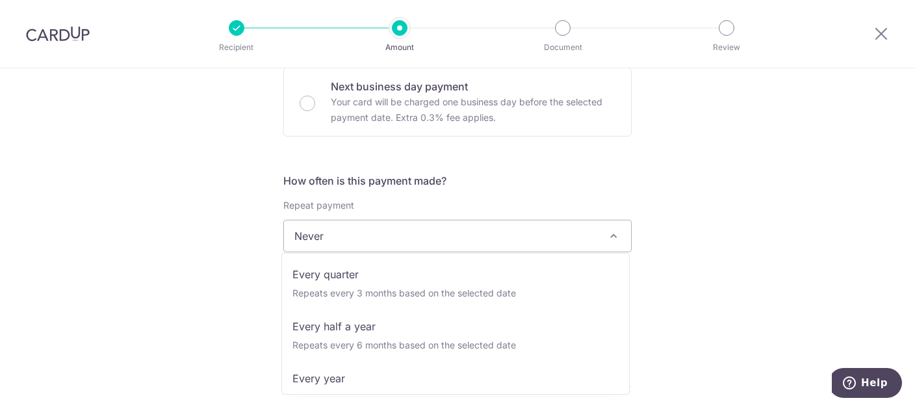
scroll to position [181, 0]
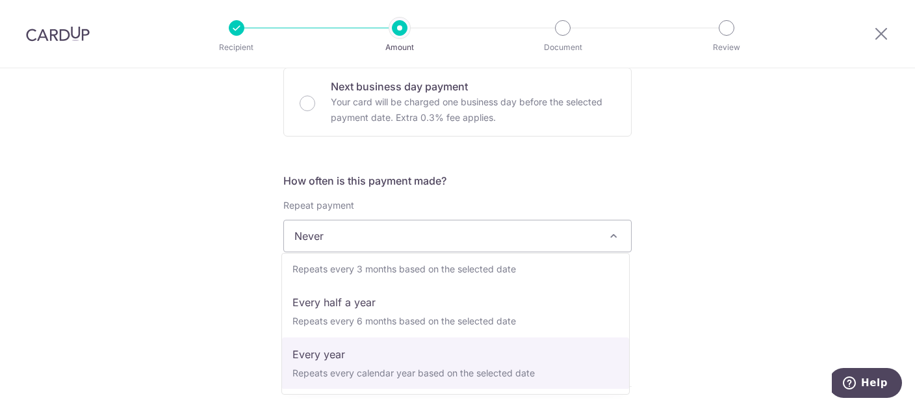
drag, startPoint x: 385, startPoint y: 354, endPoint x: 421, endPoint y: 319, distance: 50.6
select select "6"
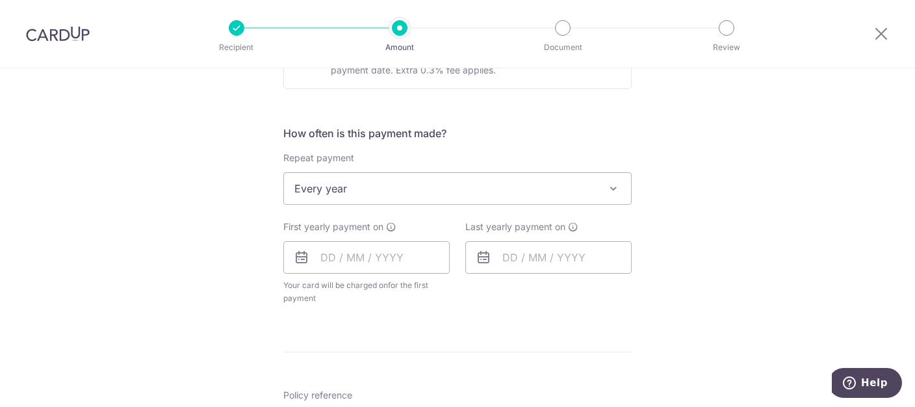
scroll to position [466, 0]
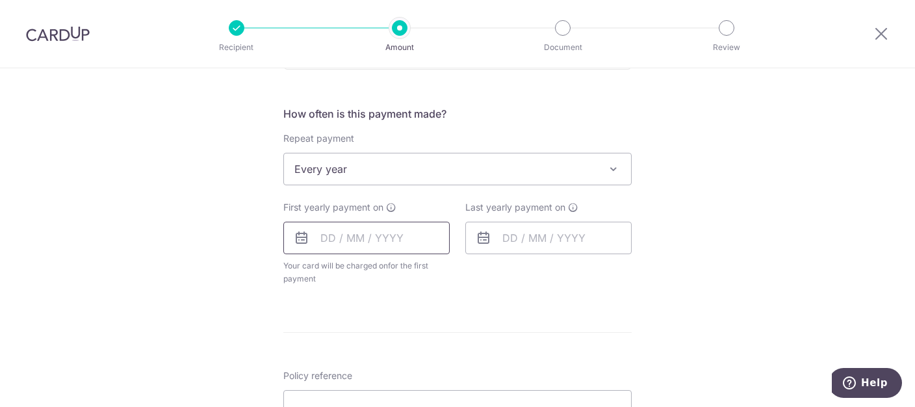
click at [380, 240] on input "text" at bounding box center [366, 238] width 166 height 33
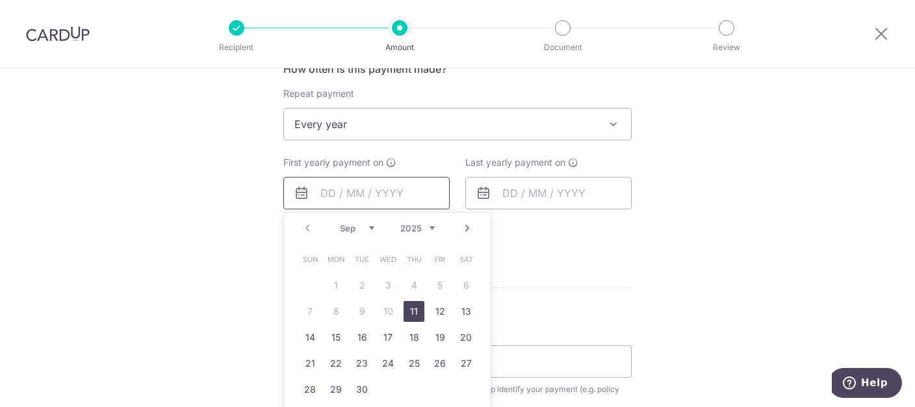
scroll to position [532, 0]
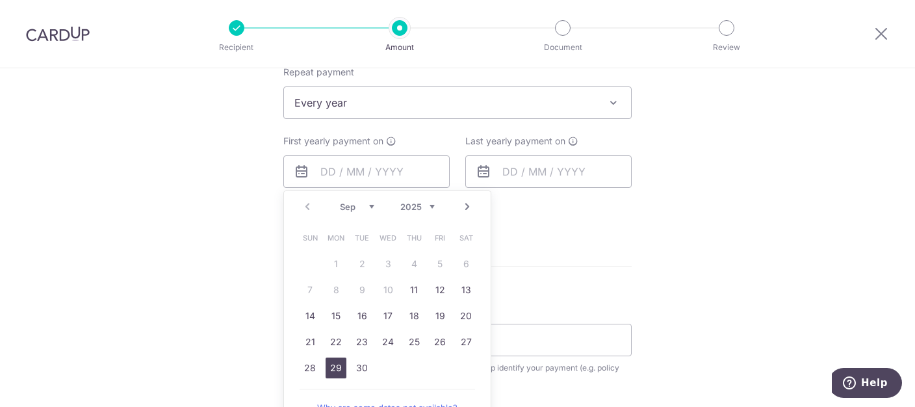
click at [336, 366] on link "29" at bounding box center [336, 368] width 21 height 21
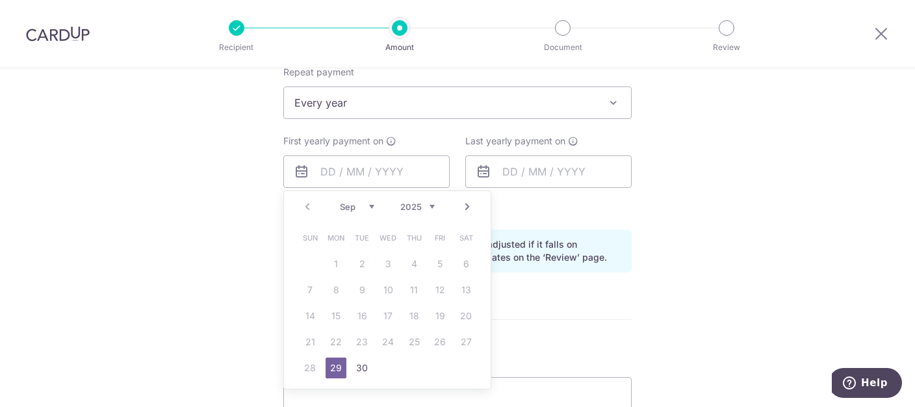
type input "[DATE]"
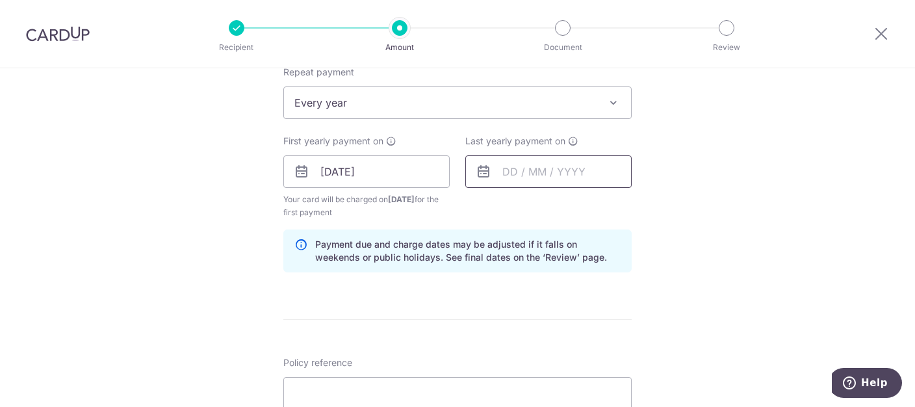
drag, startPoint x: 591, startPoint y: 173, endPoint x: 605, endPoint y: 172, distance: 14.3
click at [591, 173] on input "text" at bounding box center [549, 171] width 166 height 33
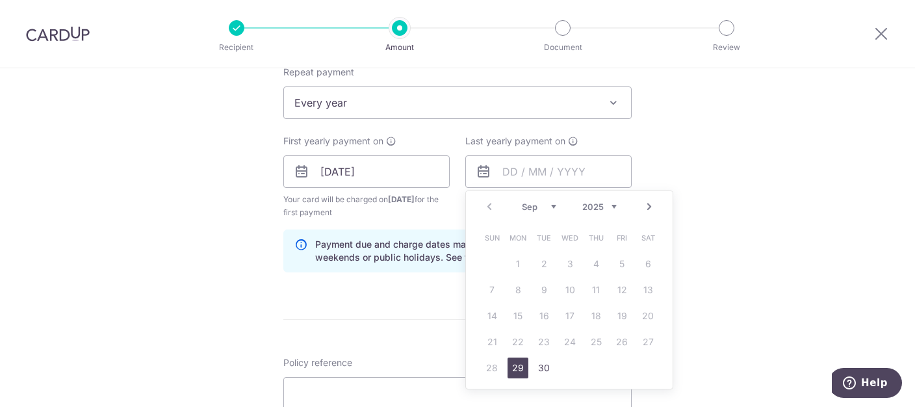
click at [583, 202] on select "2025 2026 2027 2028 2029 2030 2031 2032 2033 2034 2035" at bounding box center [600, 207] width 34 height 10
click at [543, 369] on link "29" at bounding box center [544, 368] width 21 height 21
type input "29/09/2026"
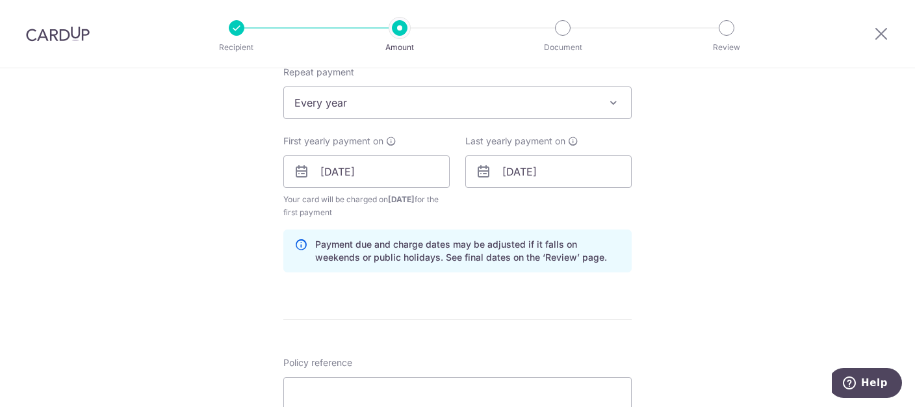
scroll to position [598, 0]
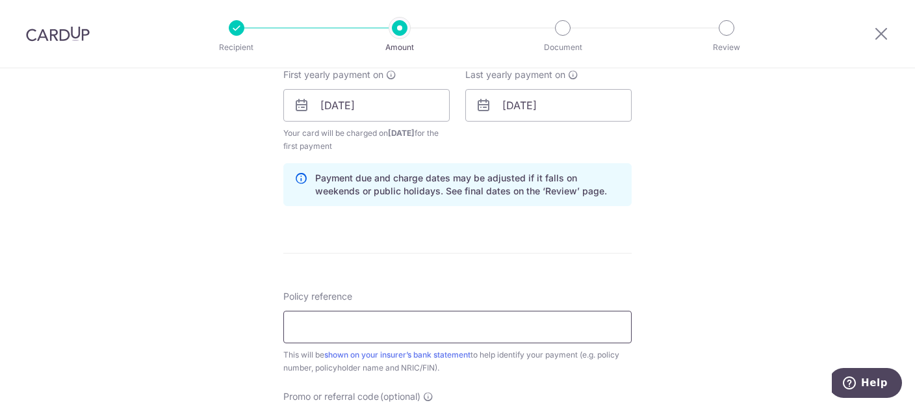
click at [368, 315] on input "Policy reference" at bounding box center [457, 327] width 349 height 33
click at [326, 317] on input "L539856291 [PERSON_NAME]" at bounding box center [457, 327] width 349 height 33
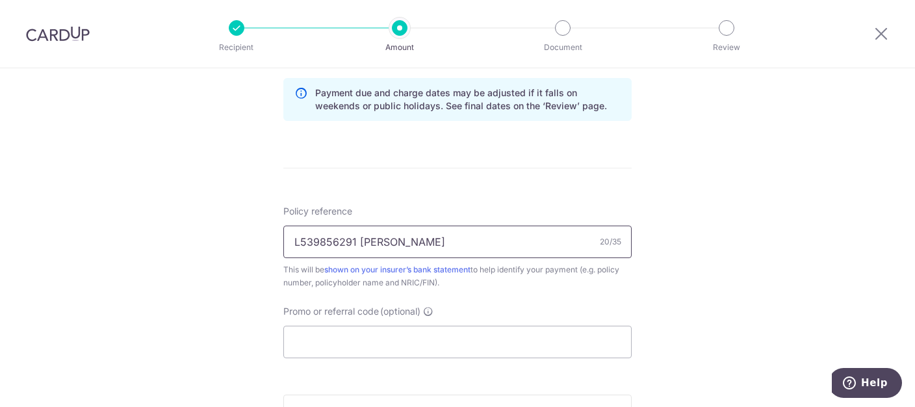
scroll to position [731, 0]
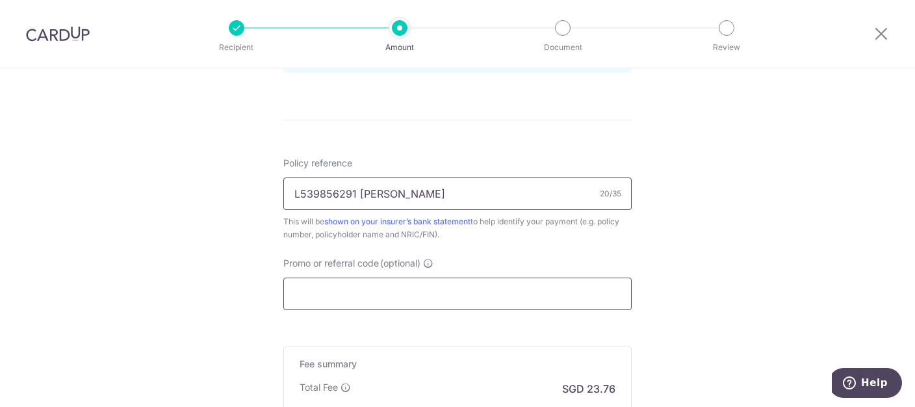
type input "L539856291 [PERSON_NAME]"
click at [428, 285] on input "Promo or referral code (optional)" at bounding box center [457, 294] width 349 height 33
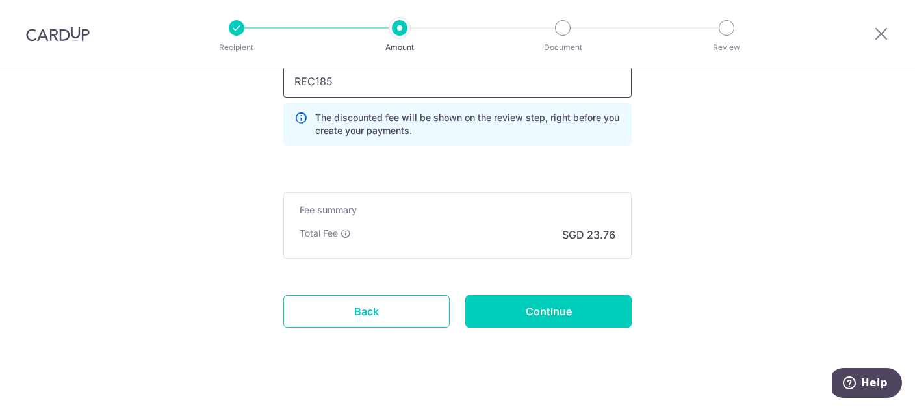
scroll to position [958, 0]
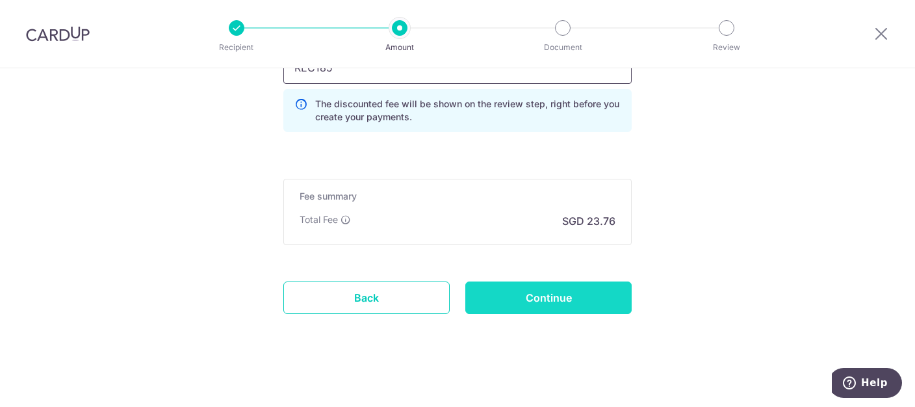
type input "REC185"
click at [573, 298] on input "Continue" at bounding box center [549, 298] width 166 height 33
type input "Create Schedule"
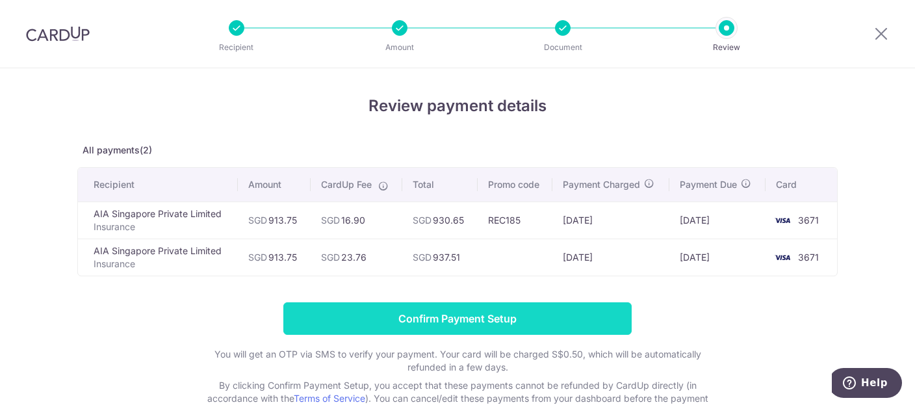
click at [459, 316] on input "Confirm Payment Setup" at bounding box center [457, 318] width 349 height 33
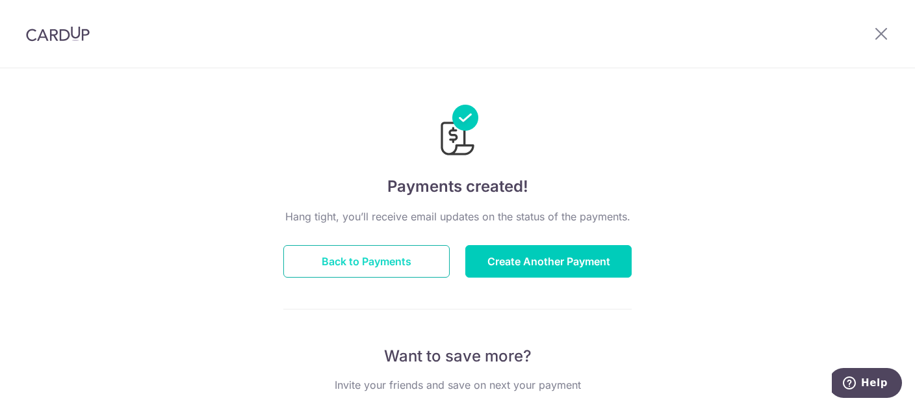
click at [386, 265] on button "Back to Payments" at bounding box center [366, 261] width 166 height 33
